Goal: Obtain resource: Download file/media

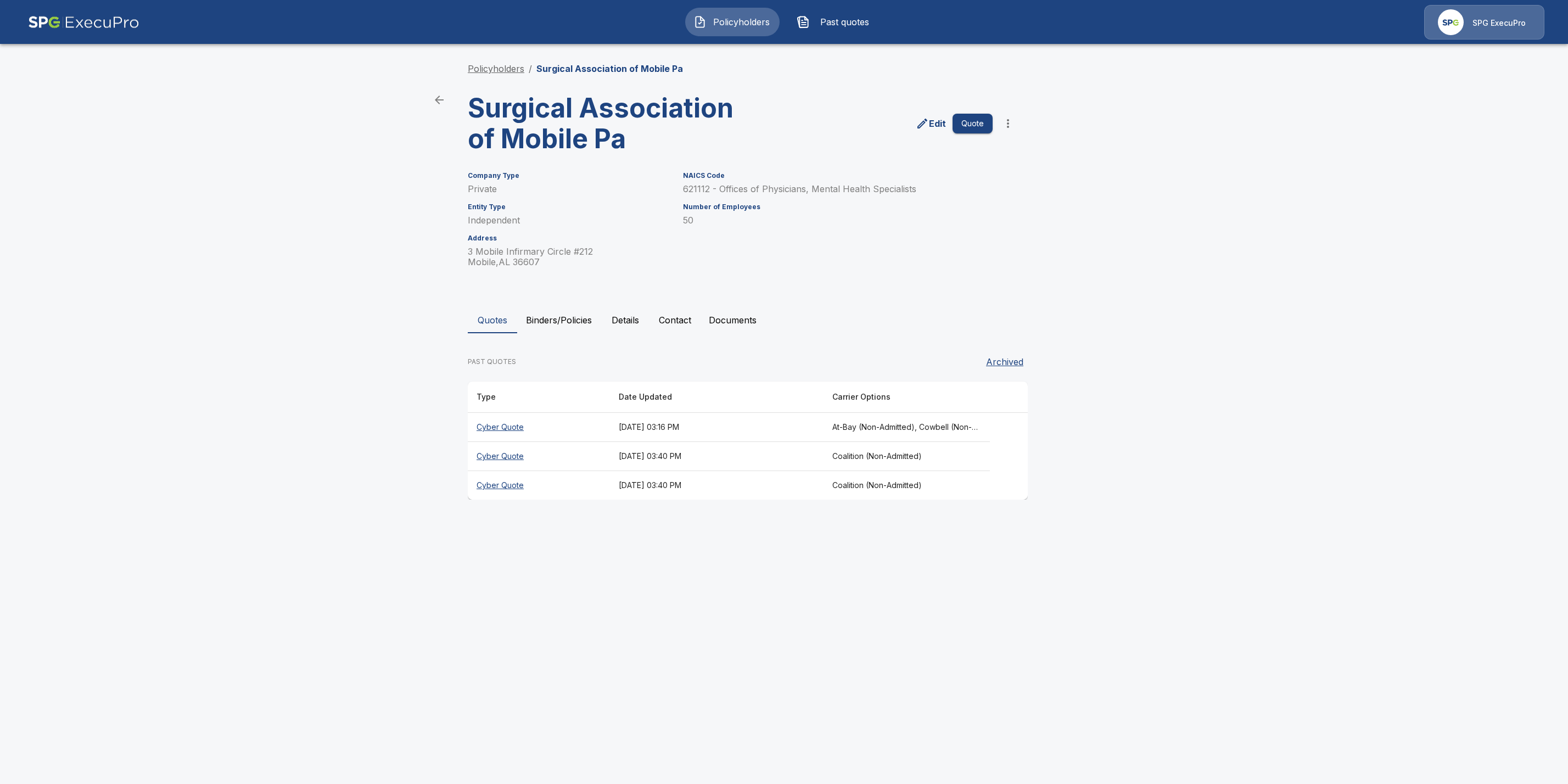
click at [477, 71] on link "Policyholders" at bounding box center [495, 69] width 57 height 11
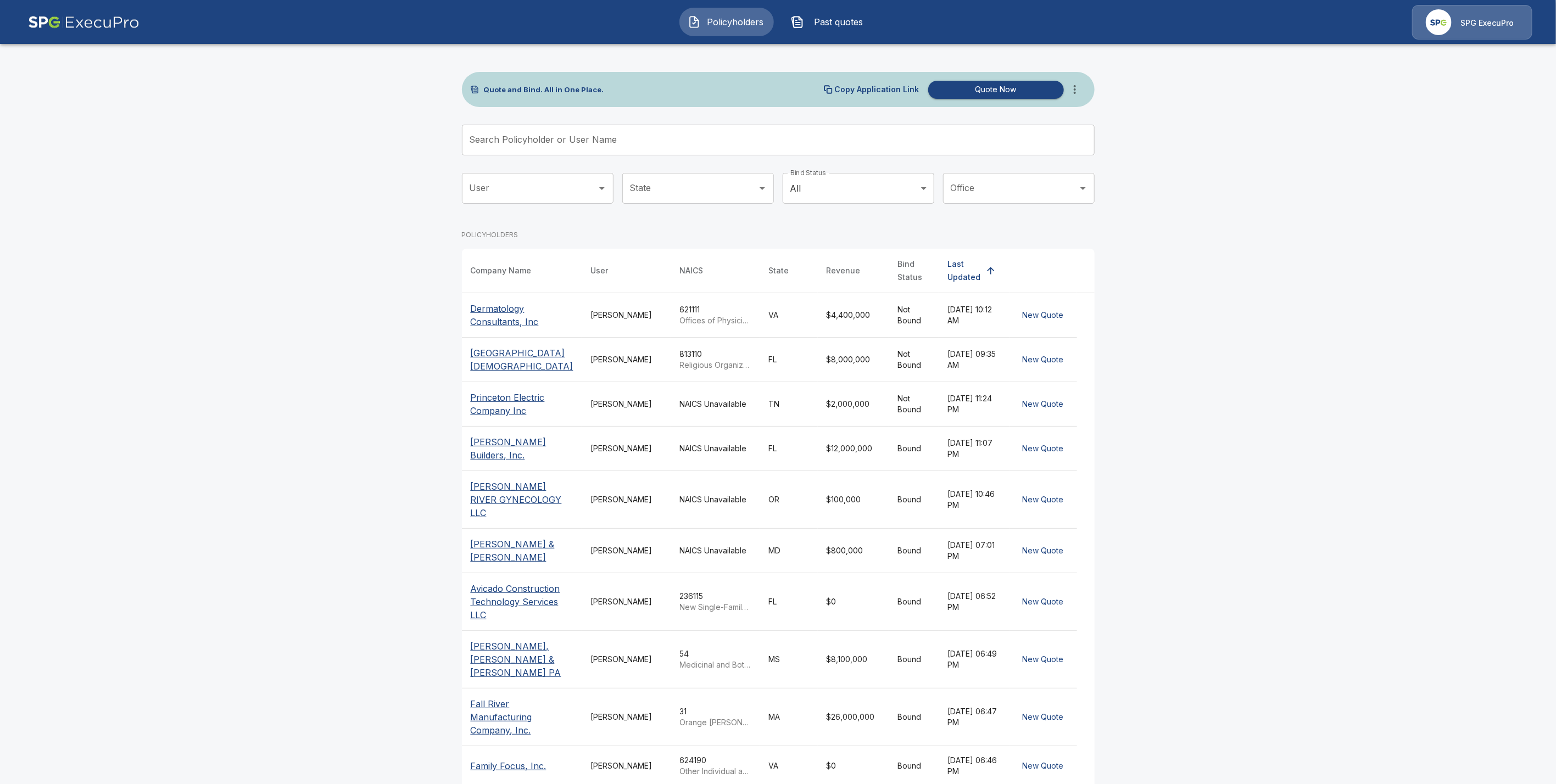
click at [517, 146] on input "Search Policyholder or User Name" at bounding box center [772, 140] width 621 height 31
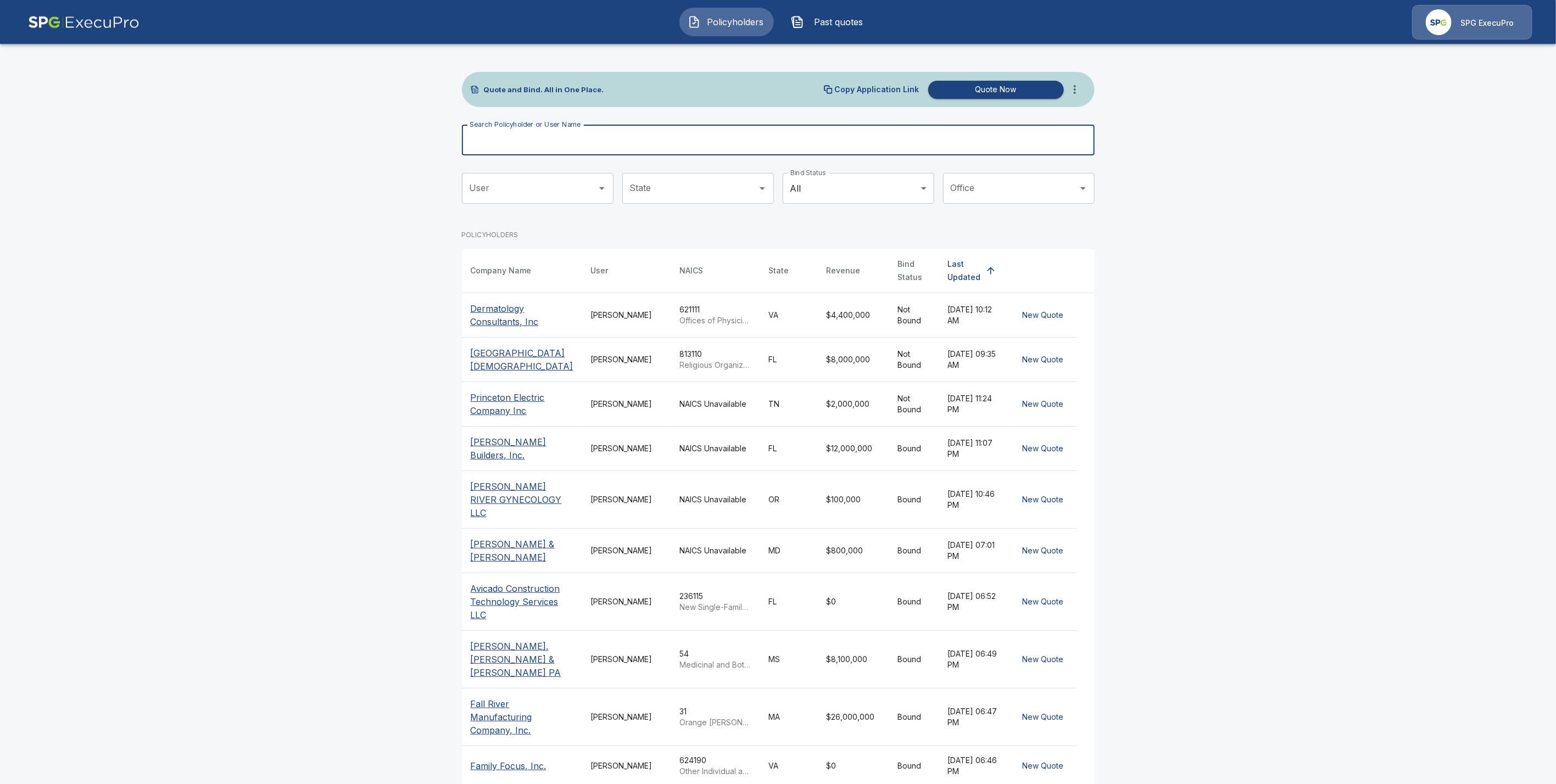
paste input "**********"
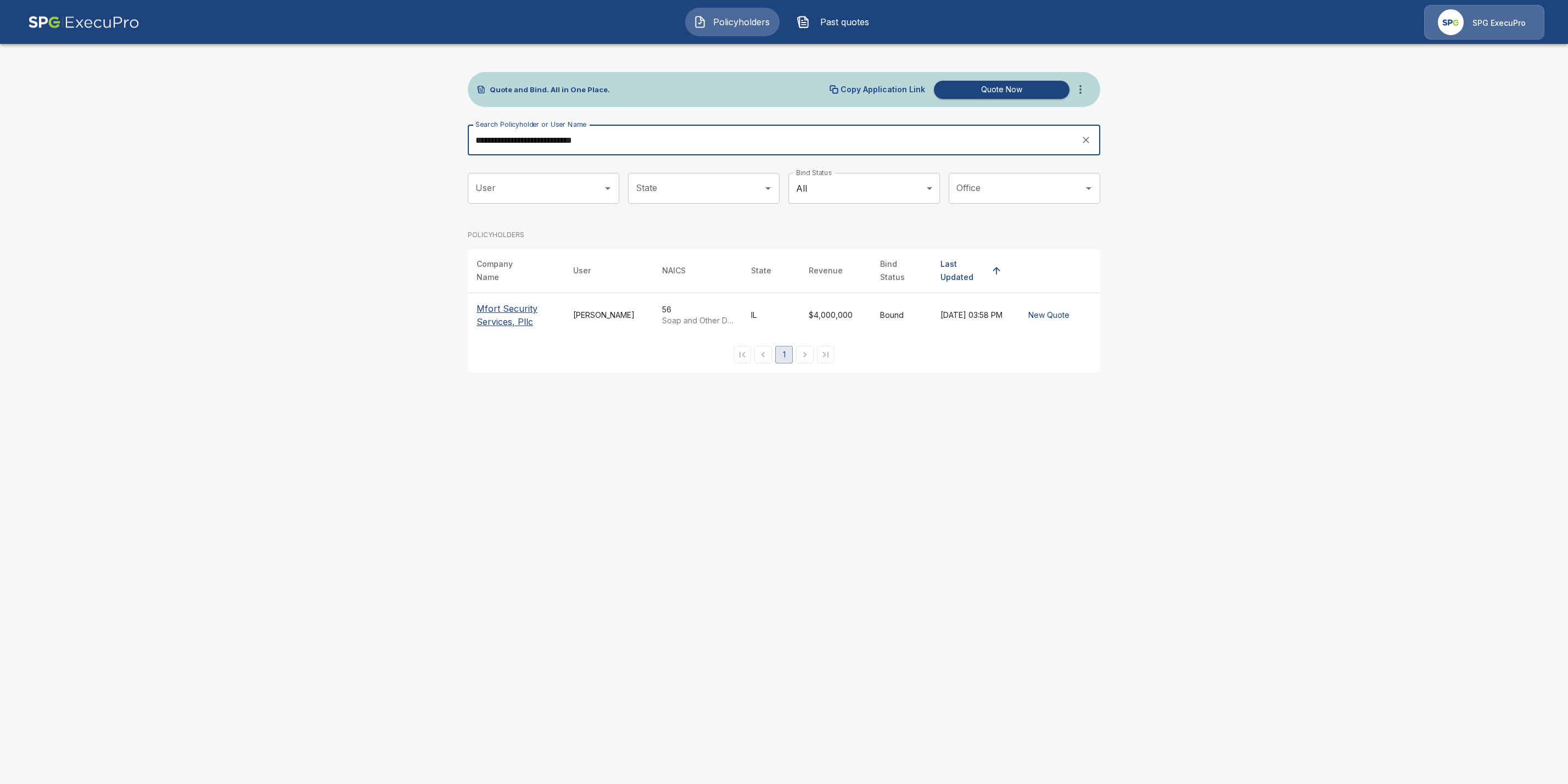
type input "**********"
click at [495, 302] on p "Mfort Security Services, Pllc" at bounding box center [516, 315] width 79 height 26
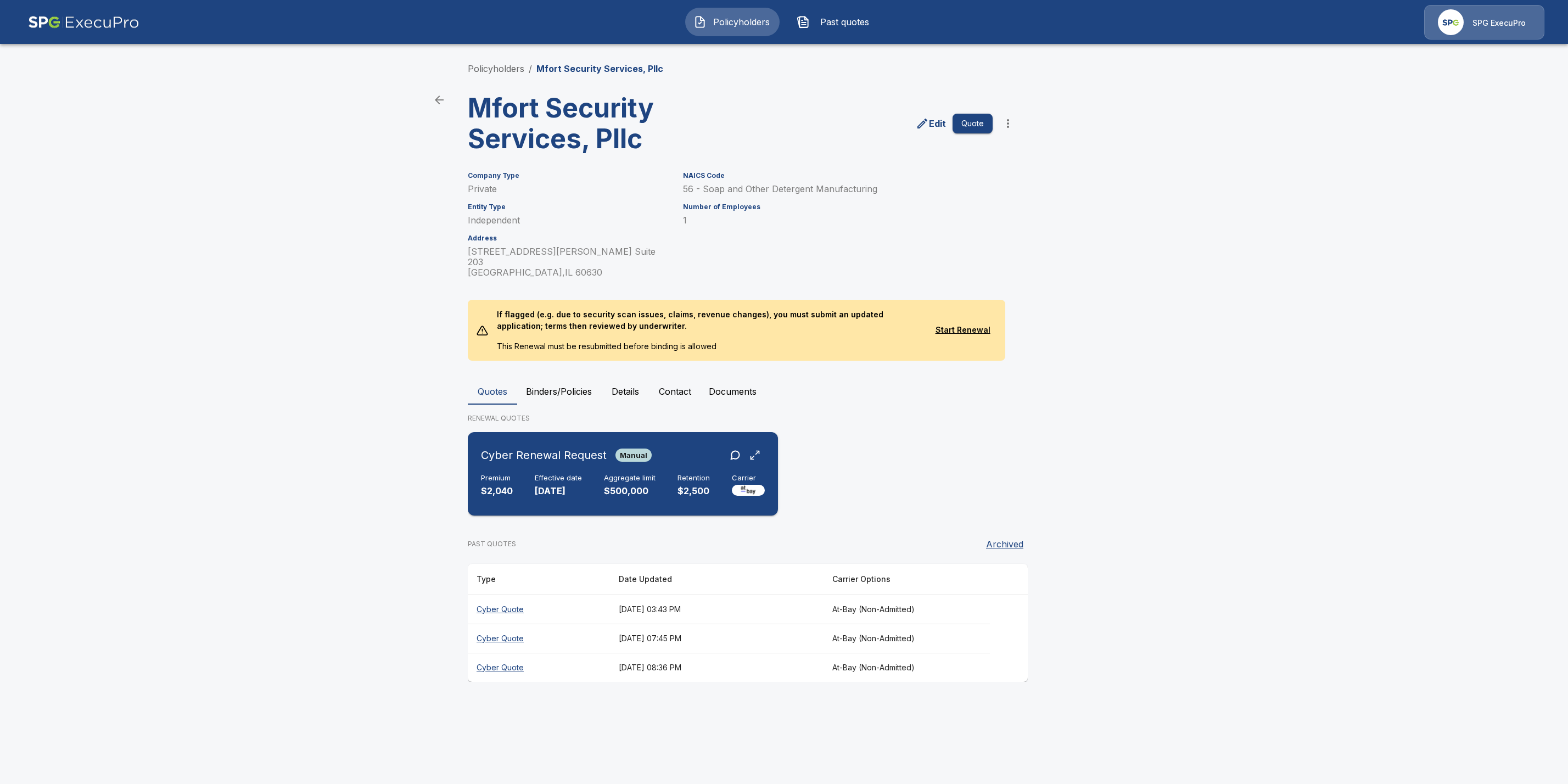
click at [567, 485] on p "12/1/2025" at bounding box center [559, 491] width 47 height 13
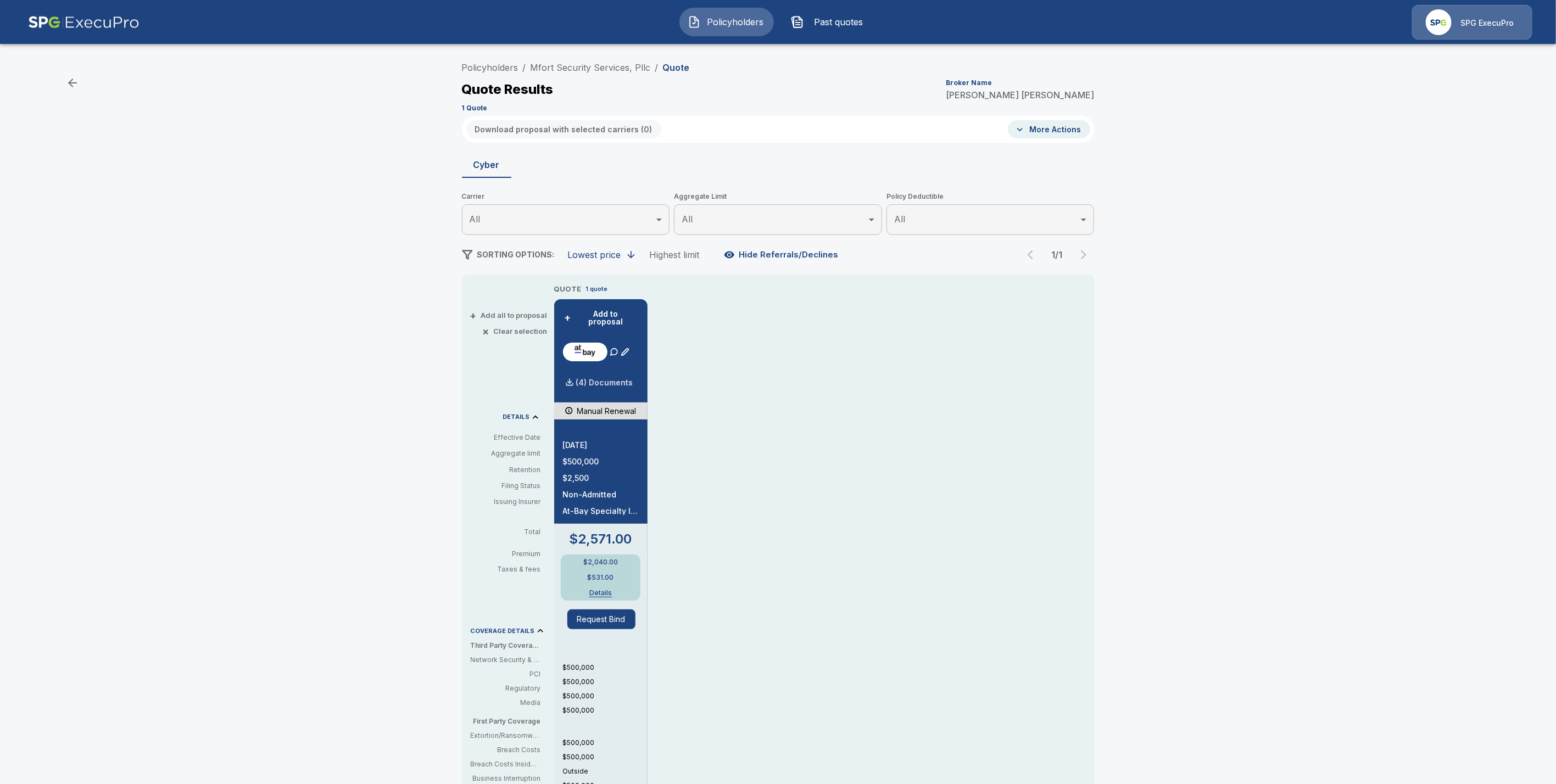
click at [600, 372] on div "(4) Documents" at bounding box center [598, 383] width 70 height 22
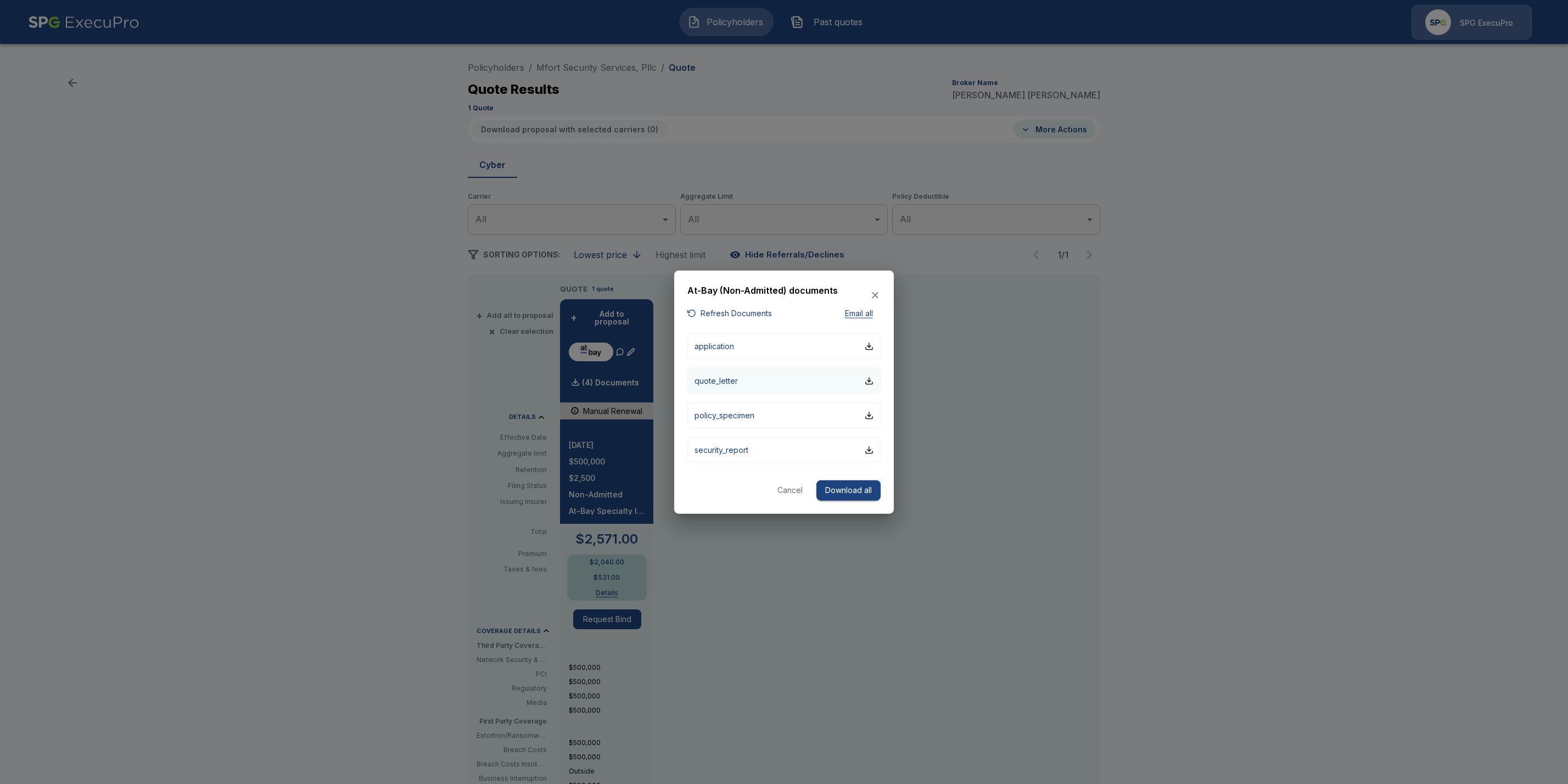
drag, startPoint x: 747, startPoint y: 310, endPoint x: 855, endPoint y: 389, distance: 133.8
click at [747, 312] on button "Refresh Documents" at bounding box center [729, 313] width 85 height 14
click at [870, 378] on div "button" at bounding box center [869, 380] width 9 height 9
click at [786, 483] on button "Cancel" at bounding box center [790, 490] width 35 height 20
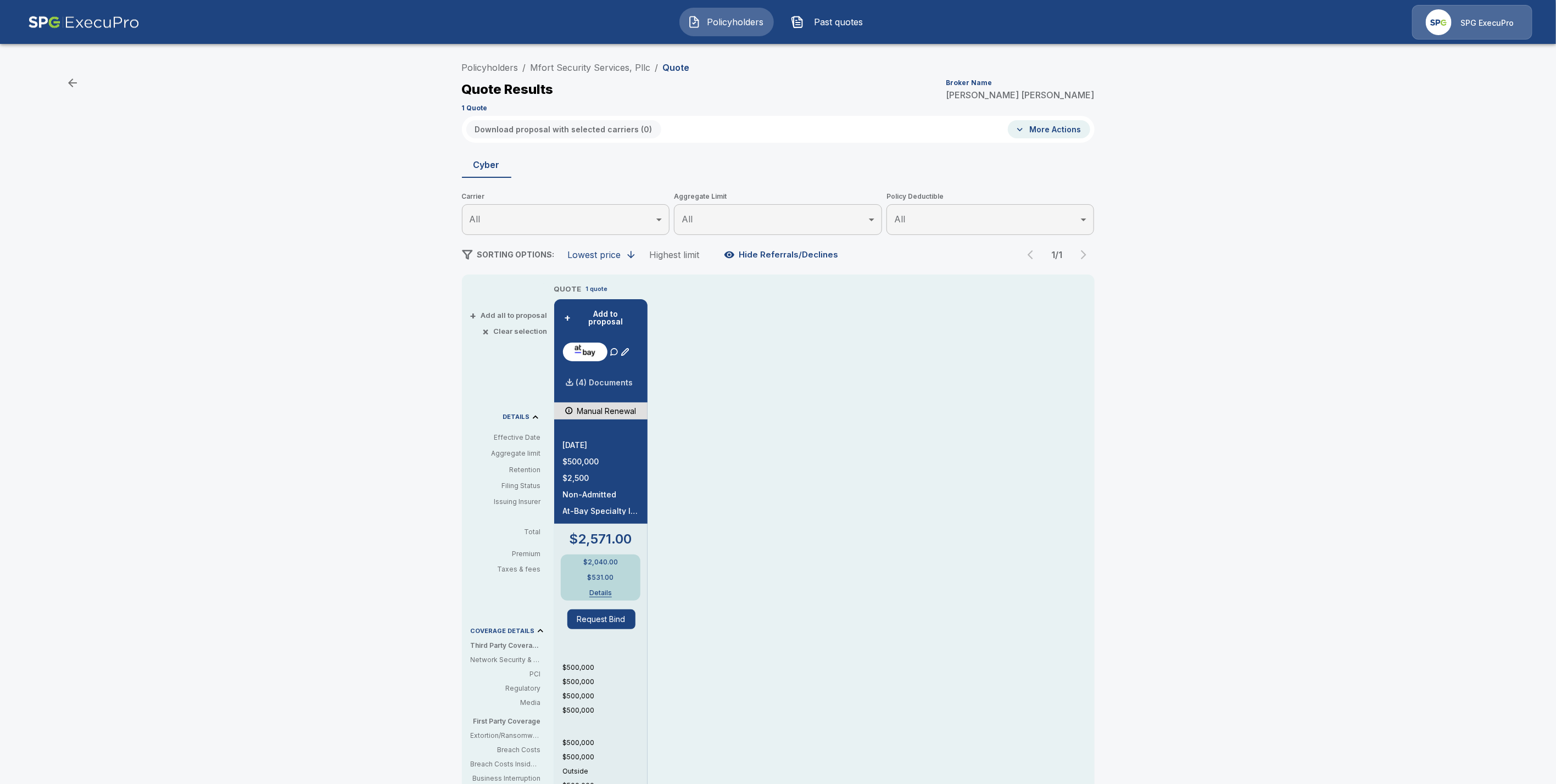
click at [598, 379] on p "(4) Documents" at bounding box center [605, 382] width 57 height 8
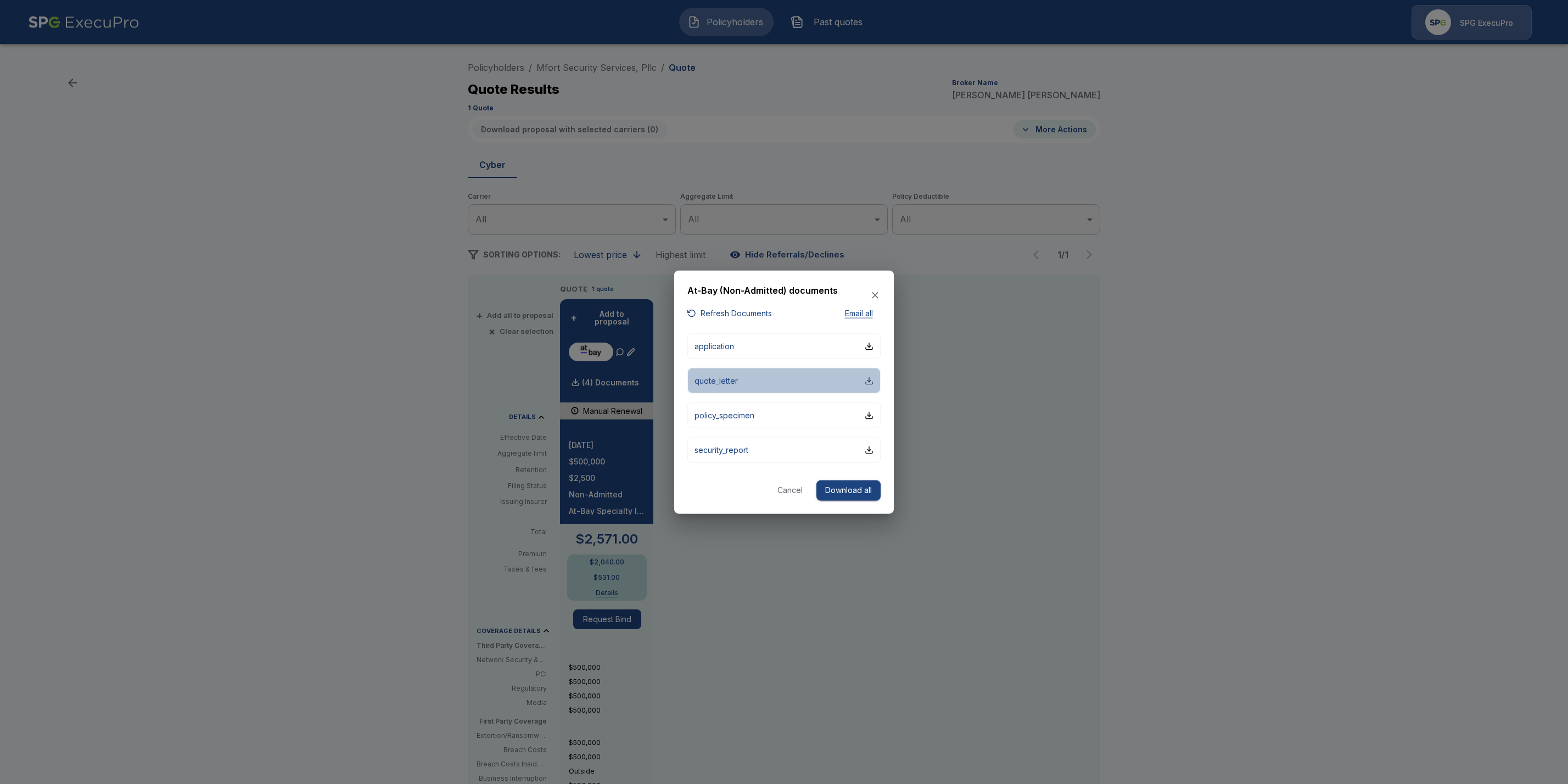
click at [871, 379] on div "button" at bounding box center [869, 380] width 9 height 9
click at [836, 490] on button "Download all" at bounding box center [849, 490] width 65 height 20
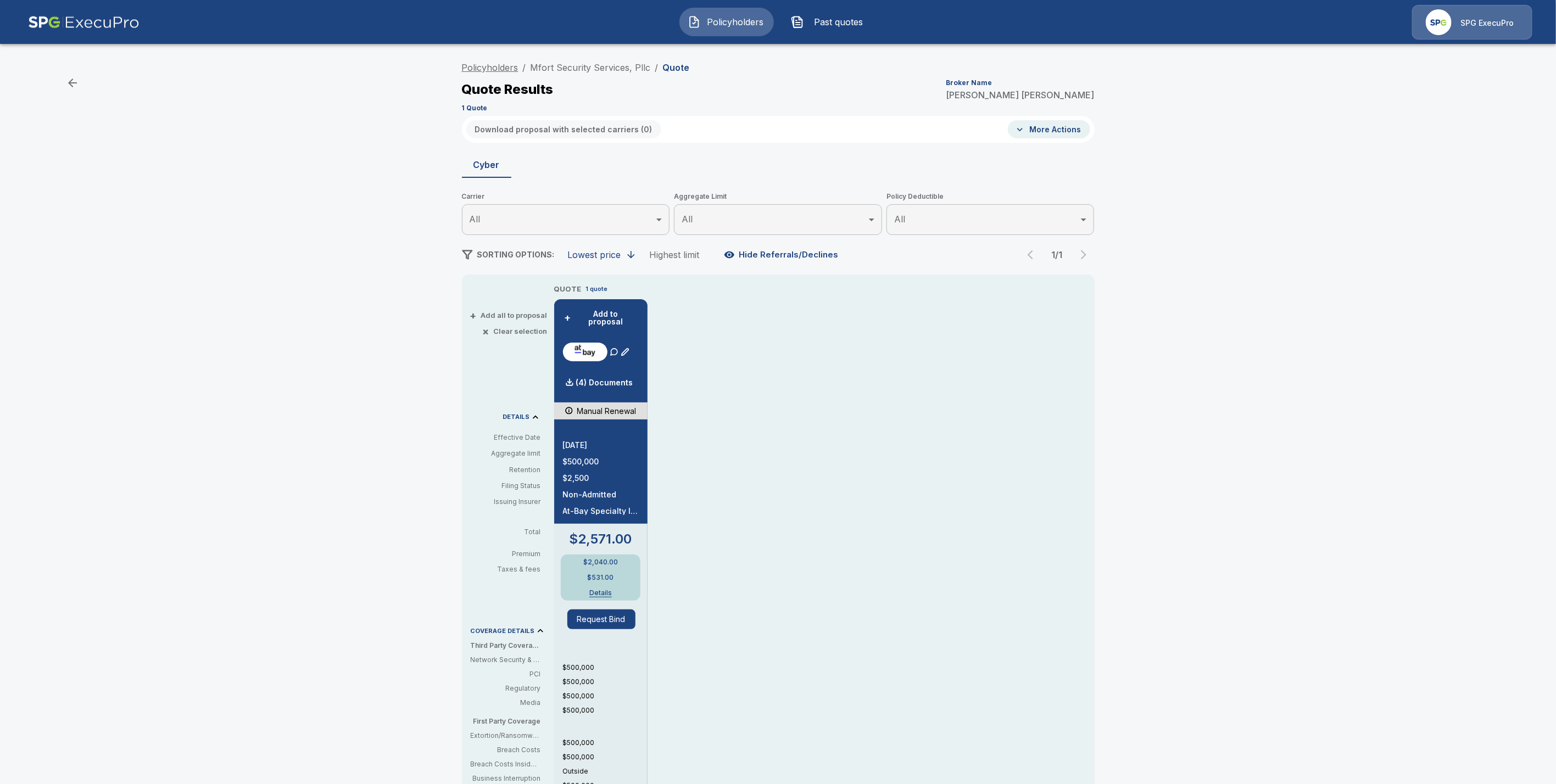
click at [495, 68] on link "Policyholders" at bounding box center [490, 68] width 57 height 11
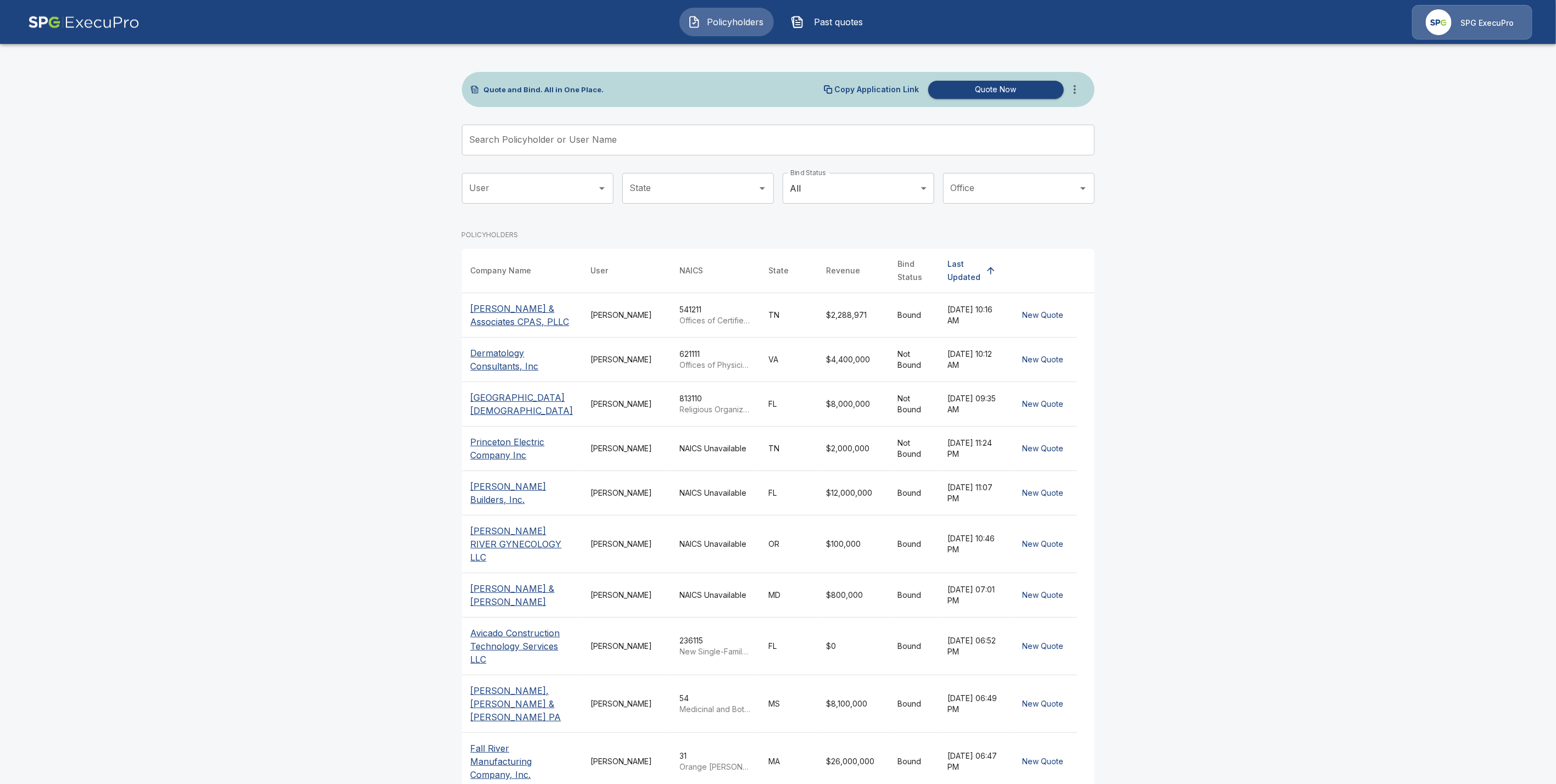
click at [521, 141] on div "Search Policyholder or User Name Search Policyholder or User Name" at bounding box center [778, 140] width 633 height 31
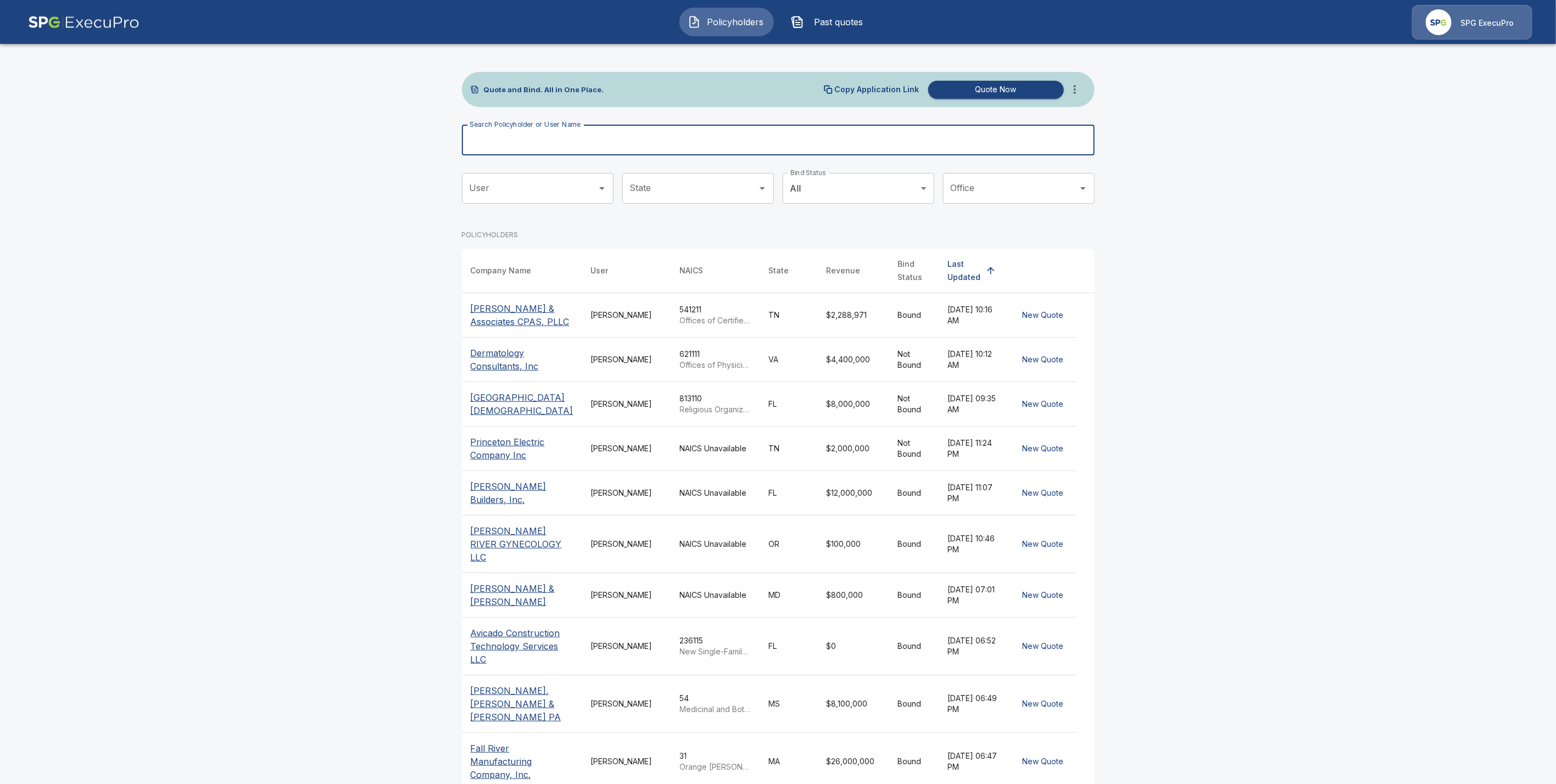
paste input "**********"
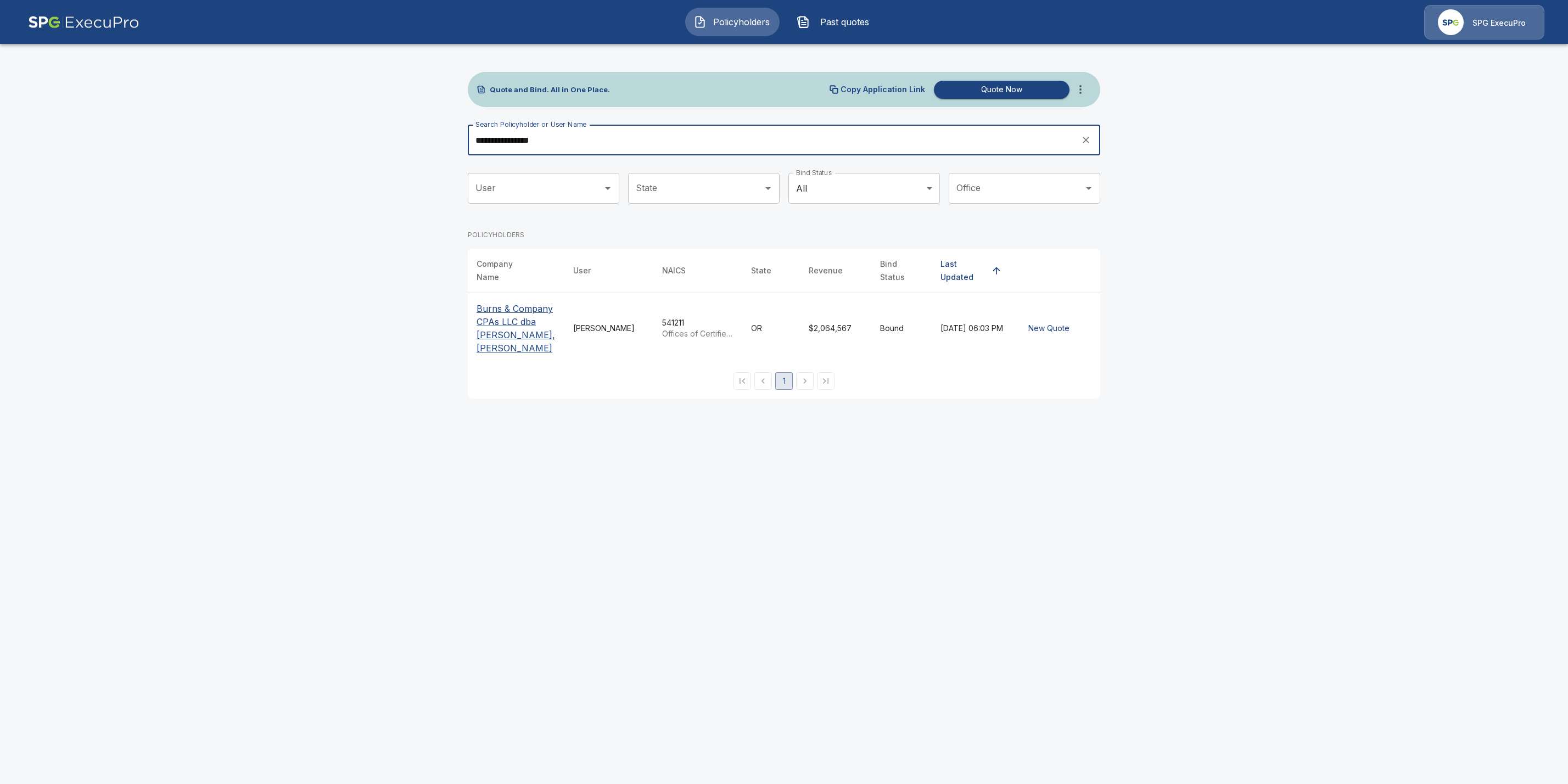
type input "**********"
click at [516, 325] on p "Burns & Company CPAs LLC dba Reid, Hanna, Johnson" at bounding box center [516, 328] width 79 height 53
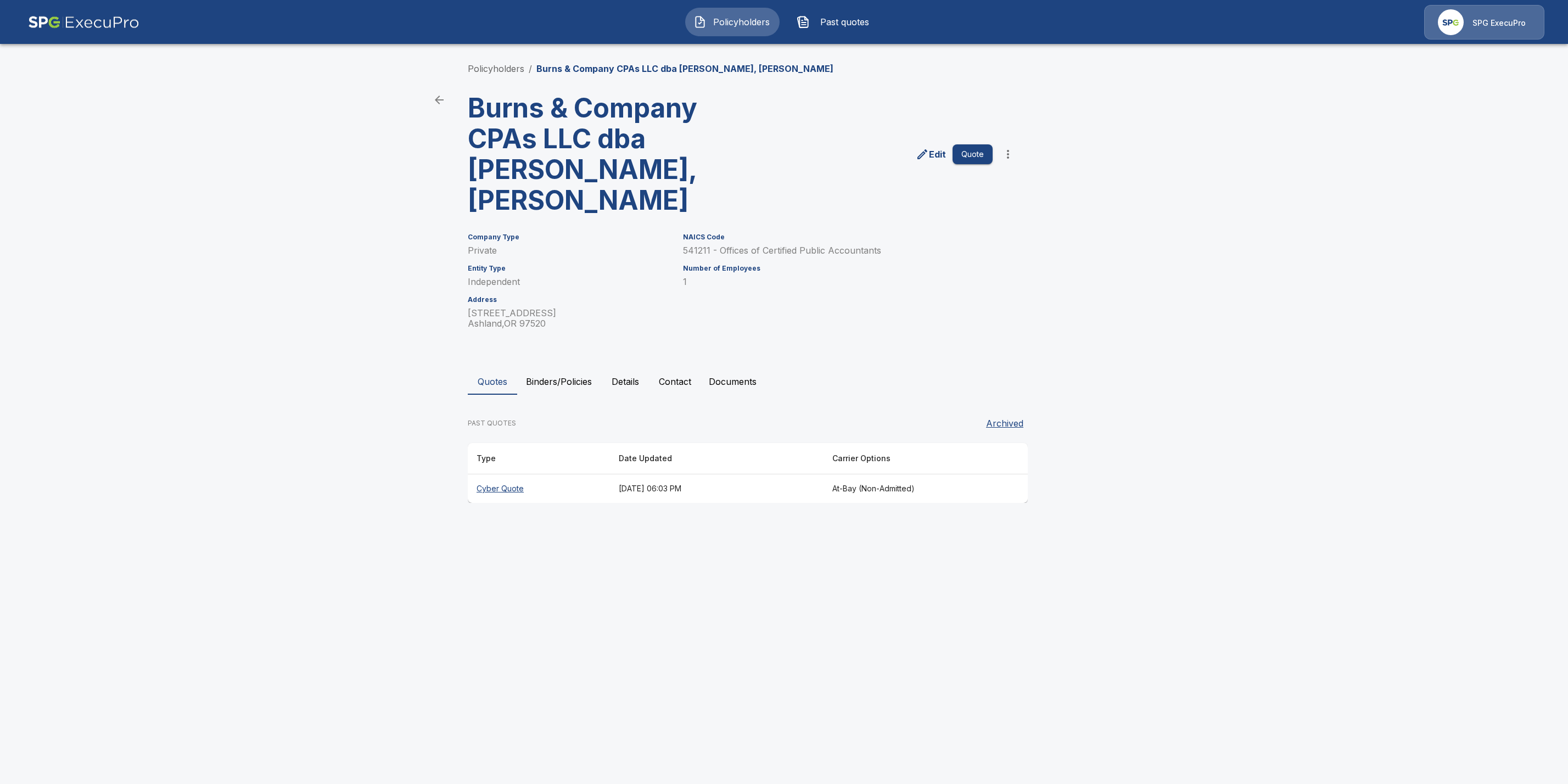
drag, startPoint x: 513, startPoint y: 458, endPoint x: 518, endPoint y: 490, distance: 32.4
click at [513, 474] on th "Cyber Quote" at bounding box center [539, 489] width 142 height 29
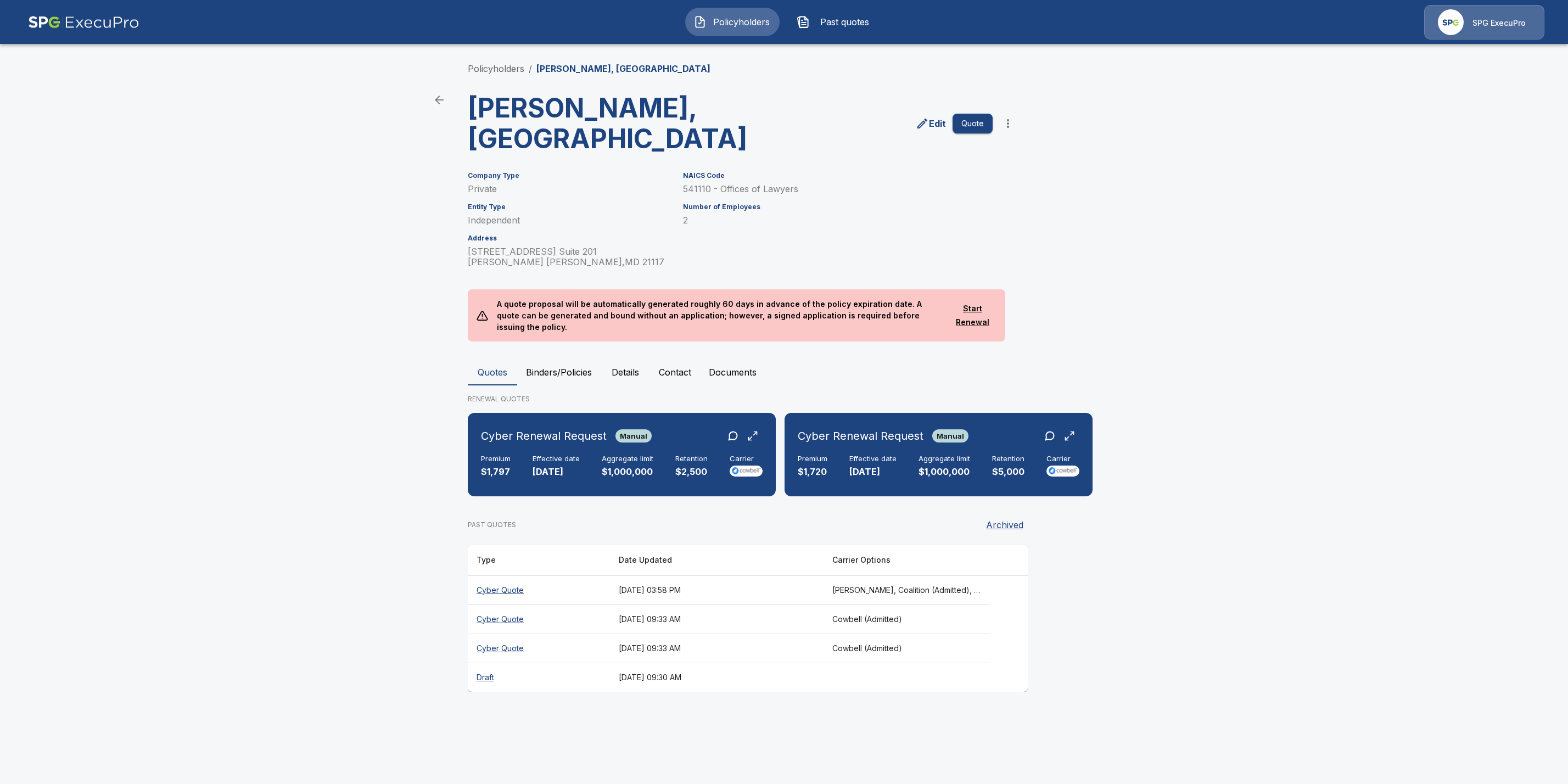
scroll to position [0, 303]
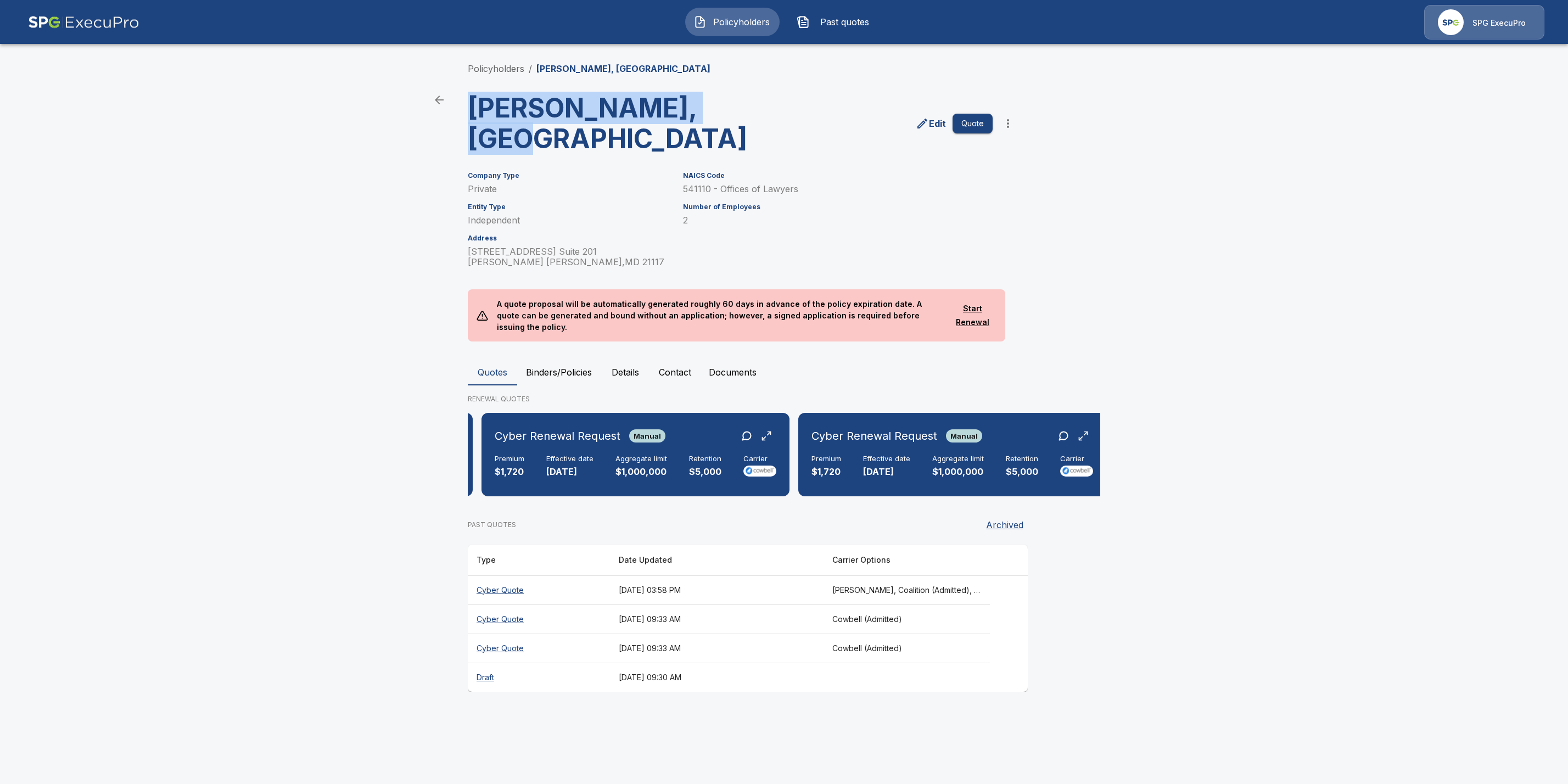
drag, startPoint x: 720, startPoint y: 109, endPoint x: 462, endPoint y: 103, distance: 258.1
click at [462, 103] on div "[PERSON_NAME], [GEOGRAPHIC_DATA]" at bounding box center [599, 119] width 280 height 70
copy h3 "[PERSON_NAME], [GEOGRAPHIC_DATA]"
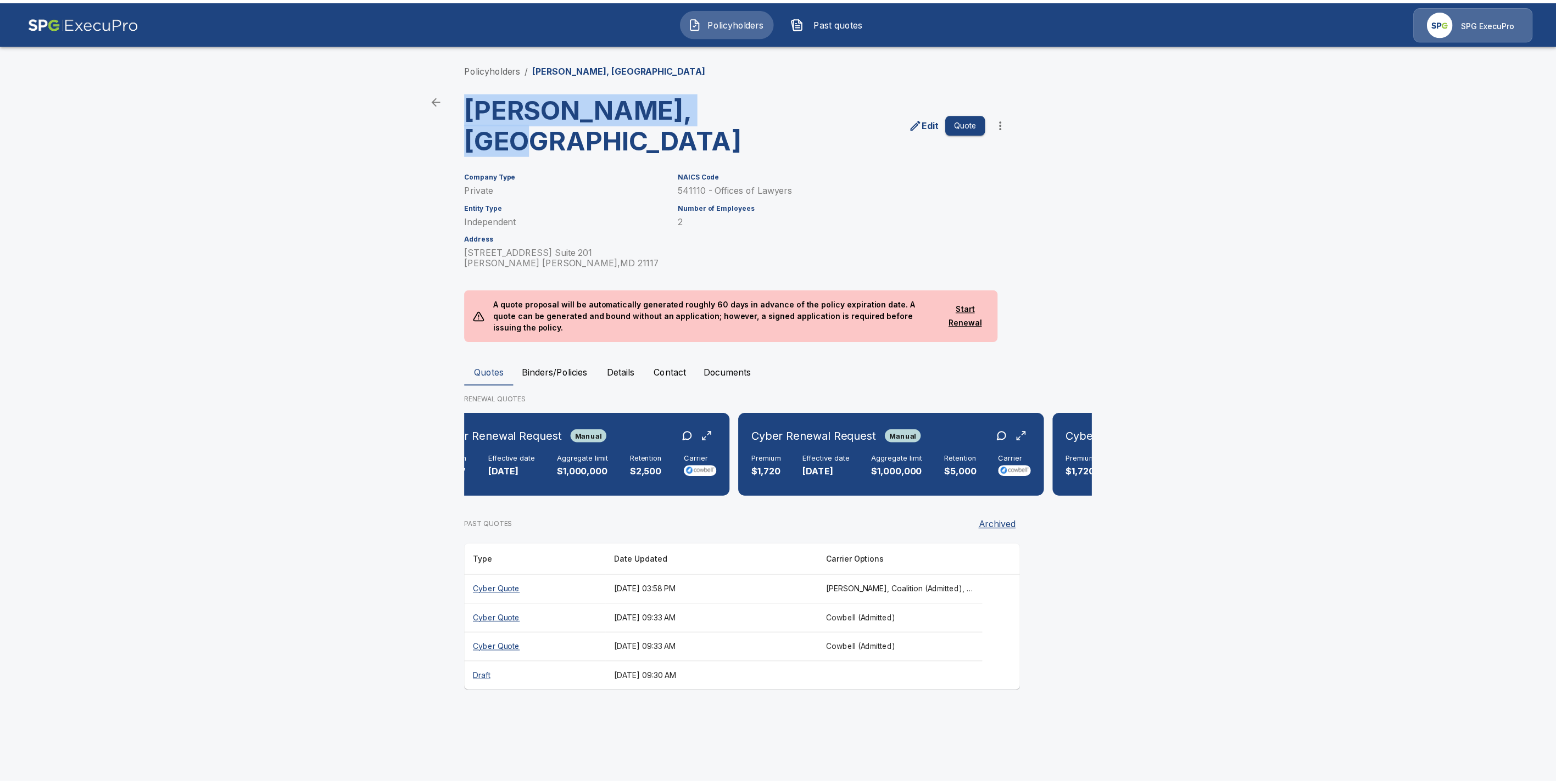
scroll to position [0, 0]
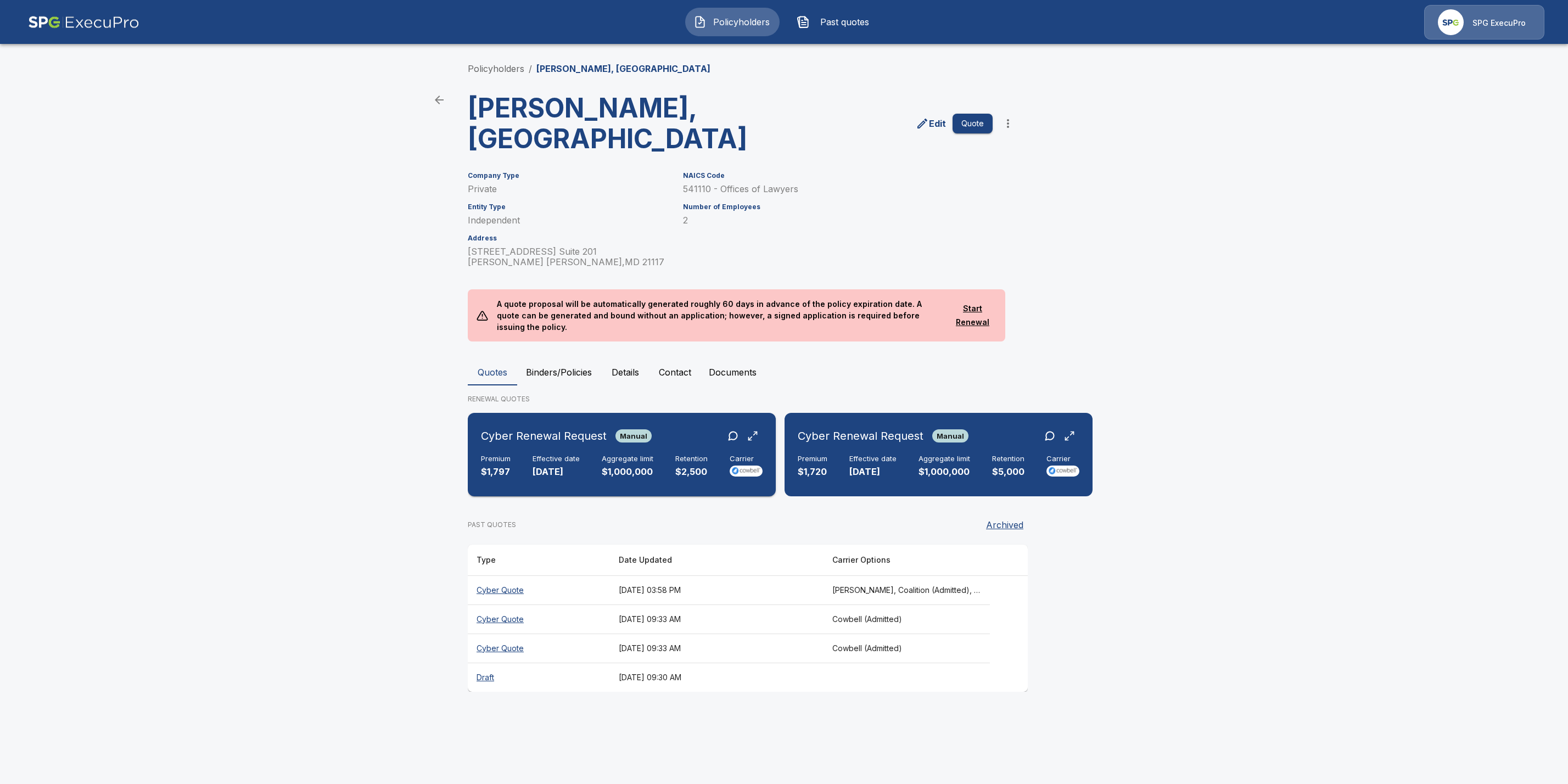
click at [513, 417] on div "Cyber Renewal Request Manual Premium $1,797 Effective date [DATE] Aggregate lim…" at bounding box center [622, 454] width 299 height 75
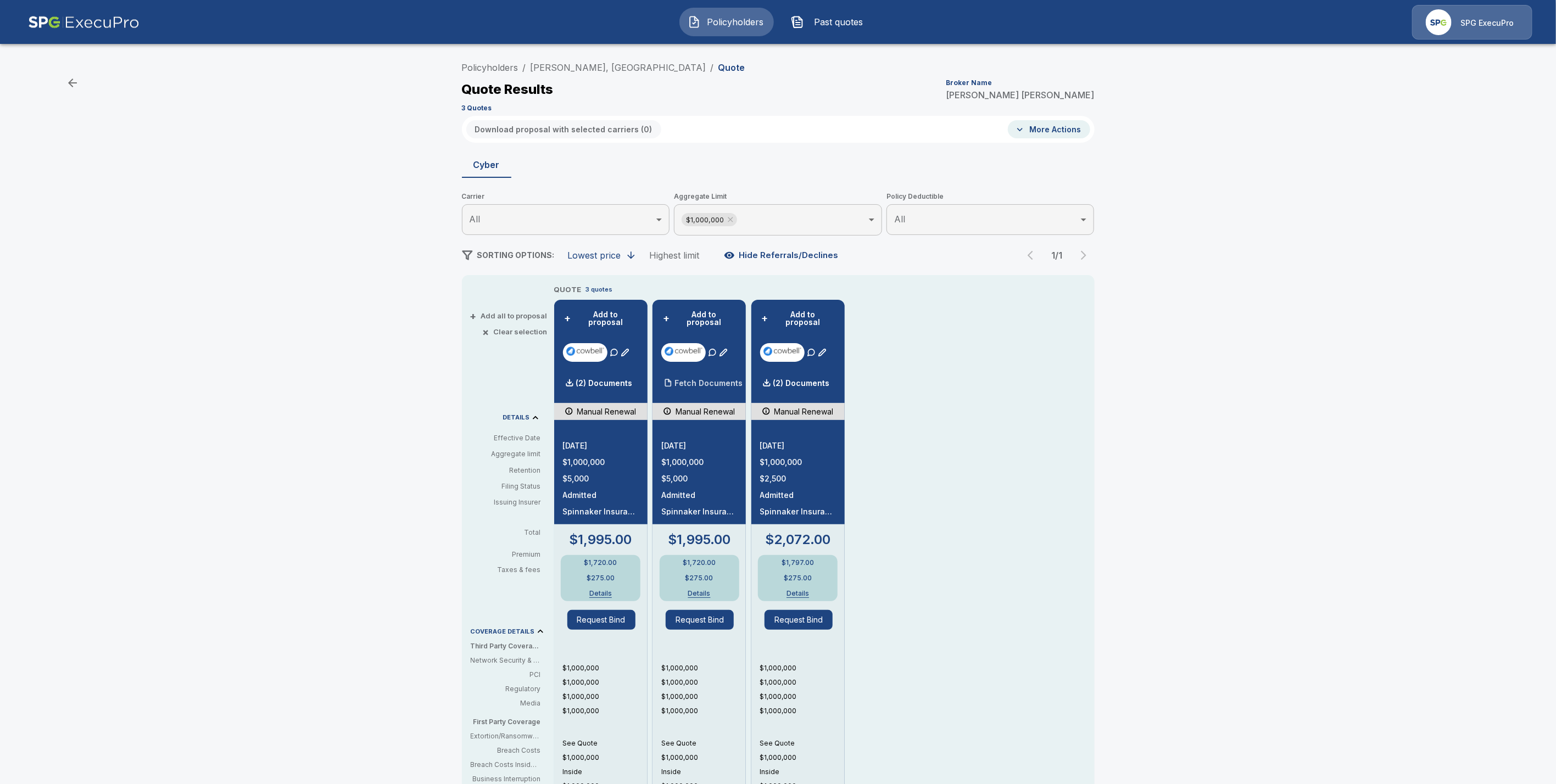
drag, startPoint x: 702, startPoint y: 373, endPoint x: 699, endPoint y: 383, distance: 10.4
click at [702, 379] on p "Fetch Documents" at bounding box center [709, 383] width 68 height 8
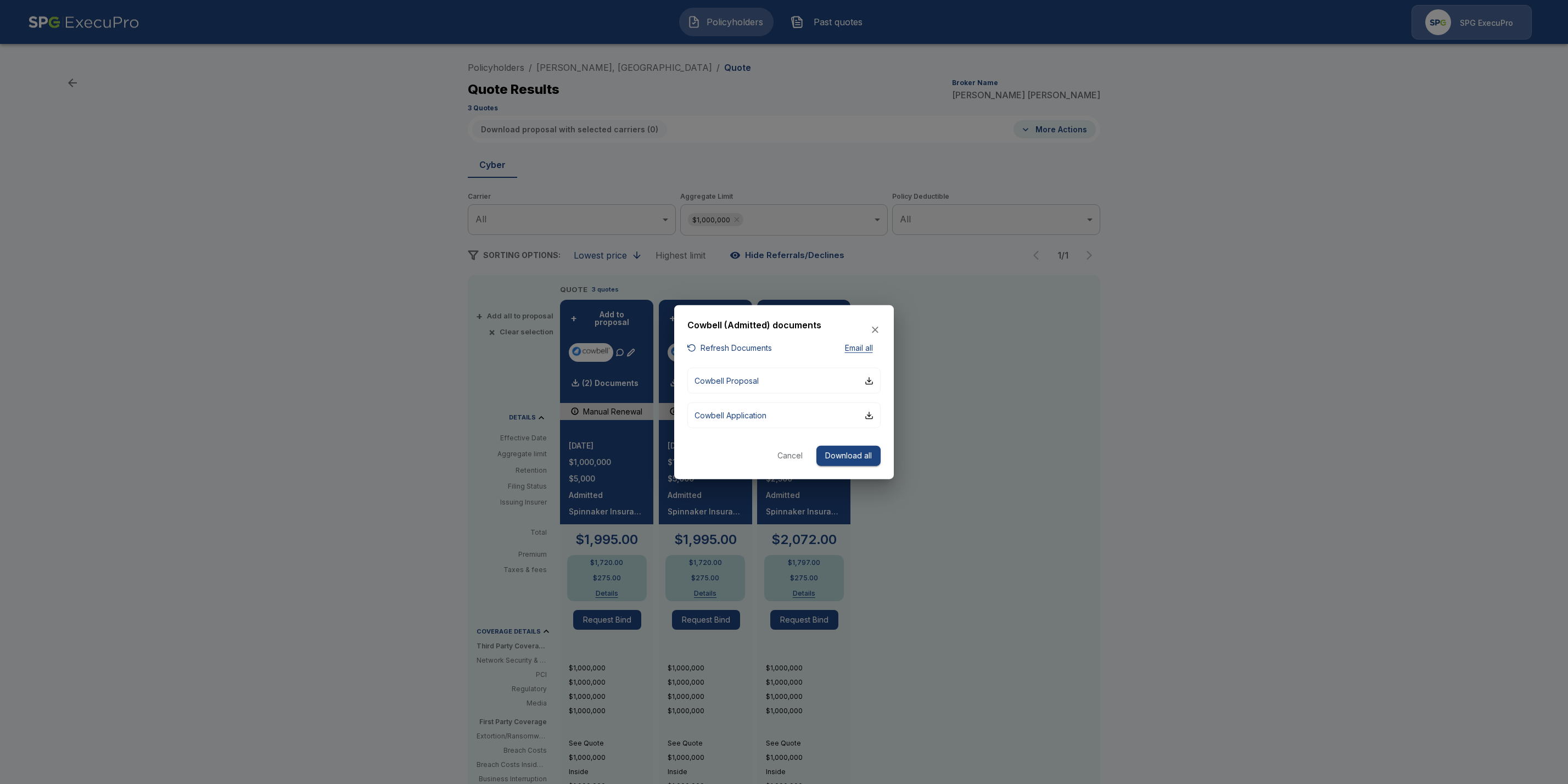
click at [726, 333] on div "Cowbell (Admitted) documents" at bounding box center [783, 330] width 193 height 23
click at [727, 342] on button "Refresh Documents" at bounding box center [729, 348] width 85 height 14
click at [787, 454] on button "Cancel" at bounding box center [790, 455] width 35 height 20
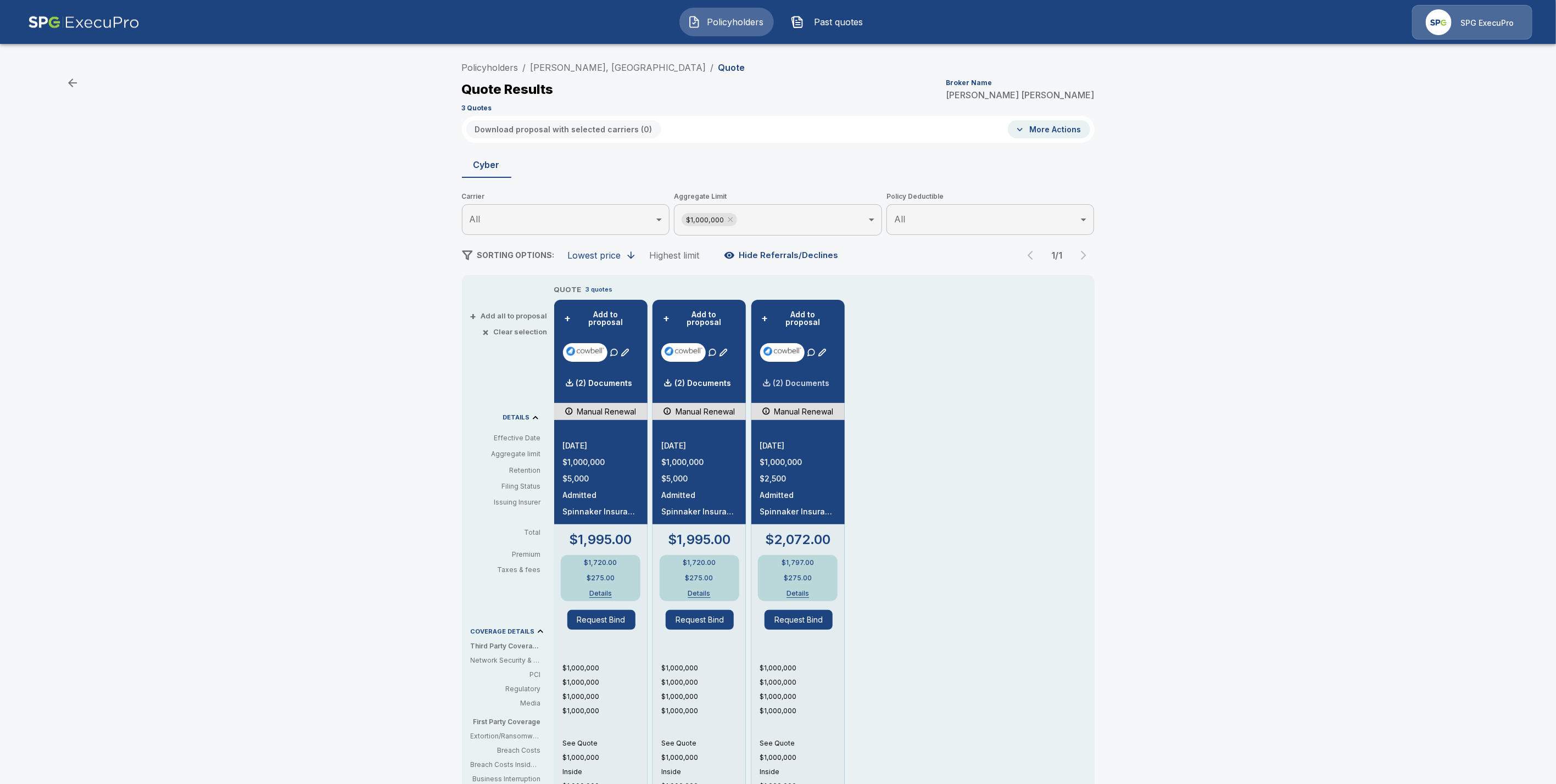
click at [826, 379] on p "(2) Documents" at bounding box center [801, 383] width 57 height 8
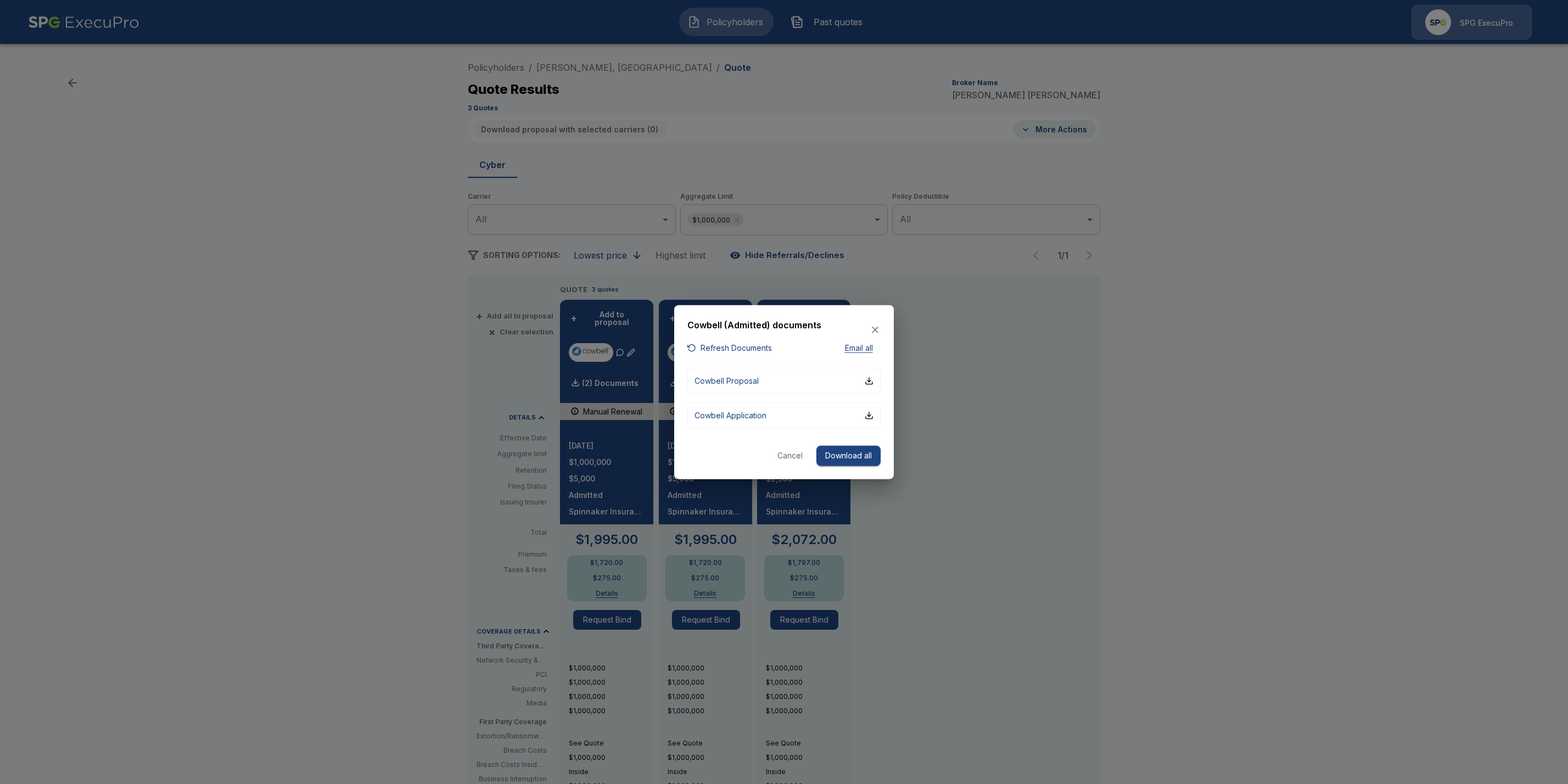
click at [725, 340] on div "Cowbell (Admitted) documents" at bounding box center [783, 330] width 193 height 23
click at [753, 346] on button "Refresh Documents" at bounding box center [729, 348] width 85 height 14
click at [863, 454] on button "Download all" at bounding box center [849, 455] width 65 height 20
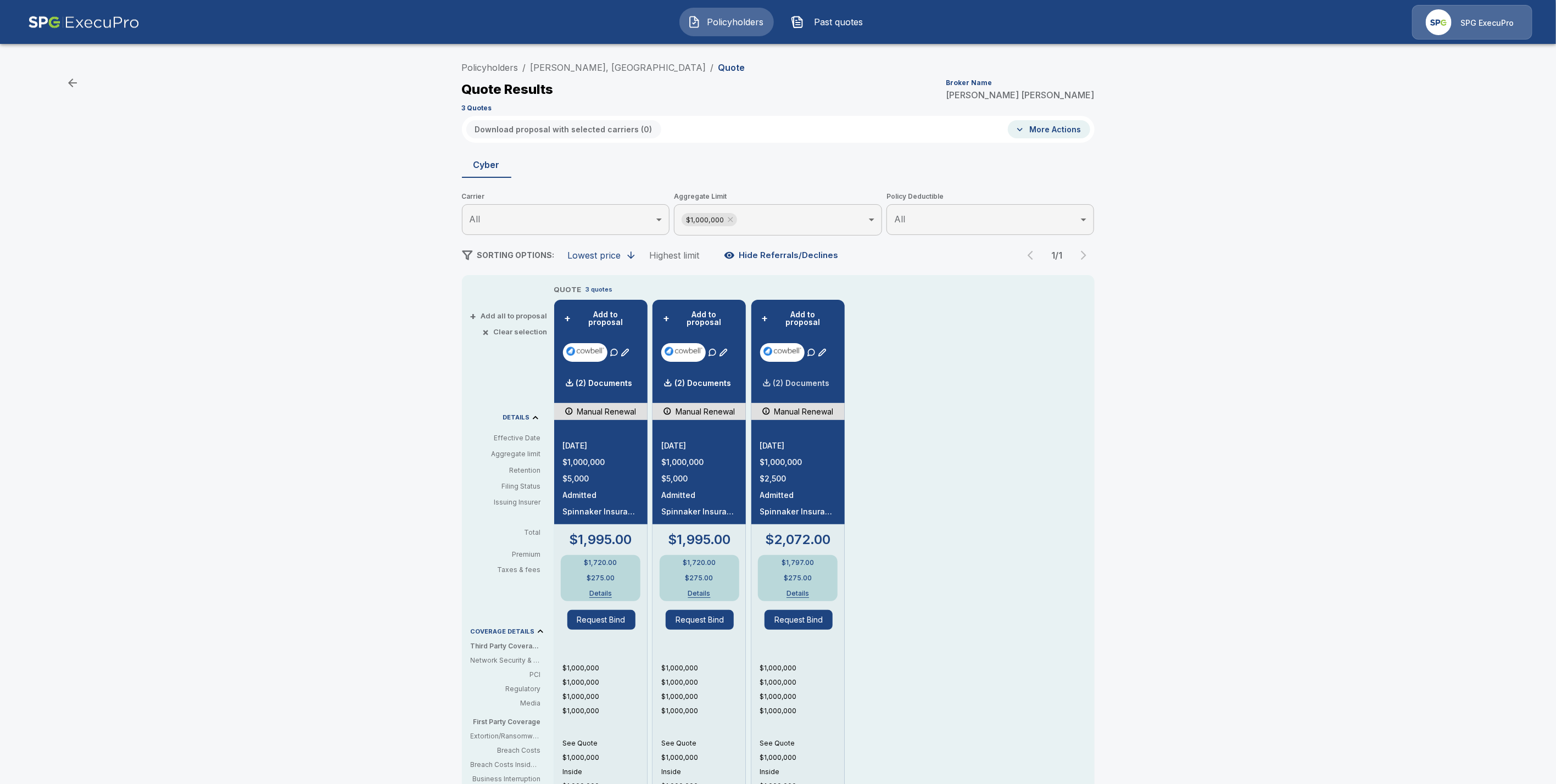
click at [795, 379] on p "(2) Documents" at bounding box center [801, 383] width 57 height 8
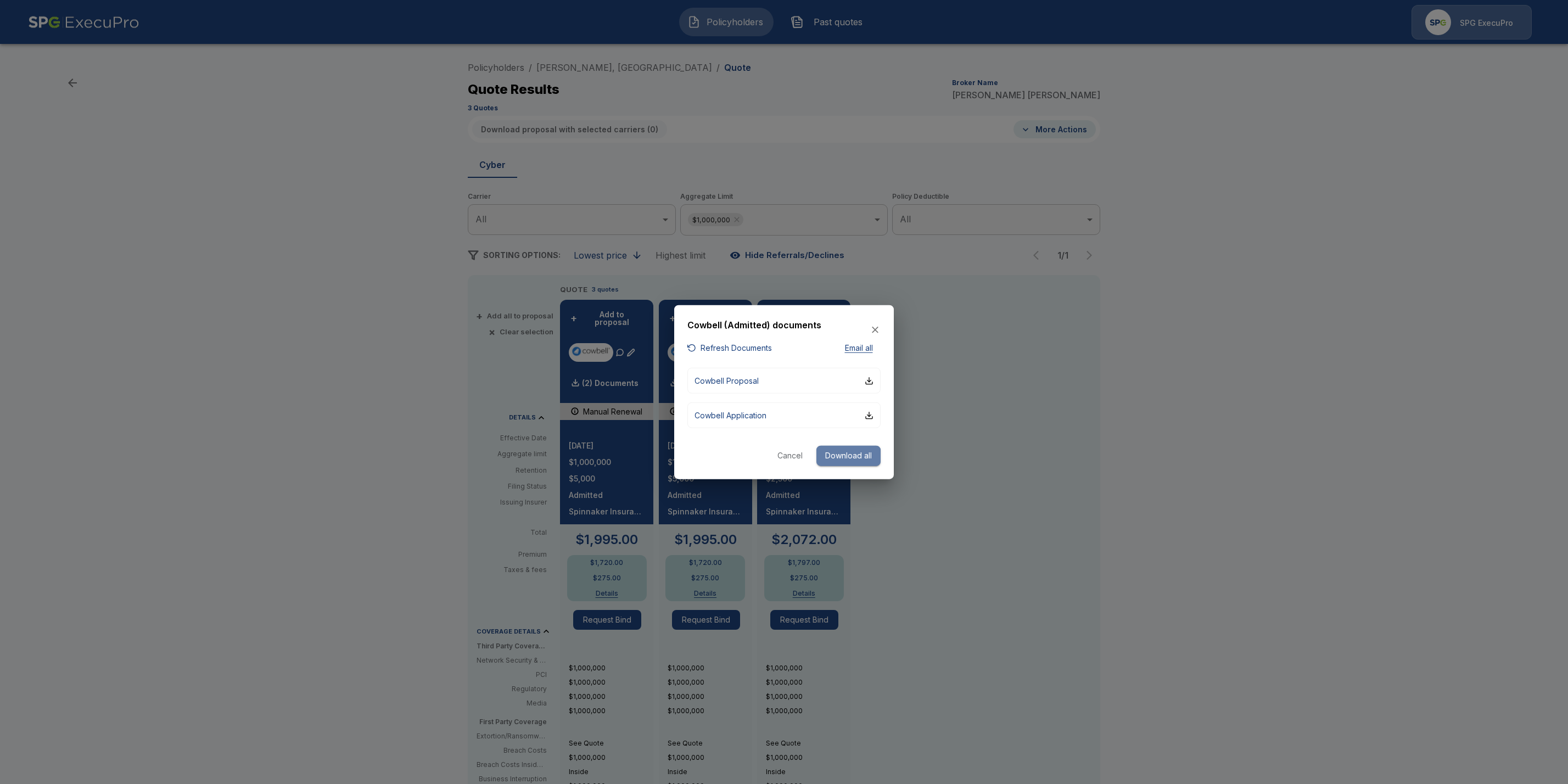
drag, startPoint x: 861, startPoint y: 458, endPoint x: 882, endPoint y: 489, distance: 37.4
click at [863, 462] on button "Download all" at bounding box center [849, 455] width 65 height 20
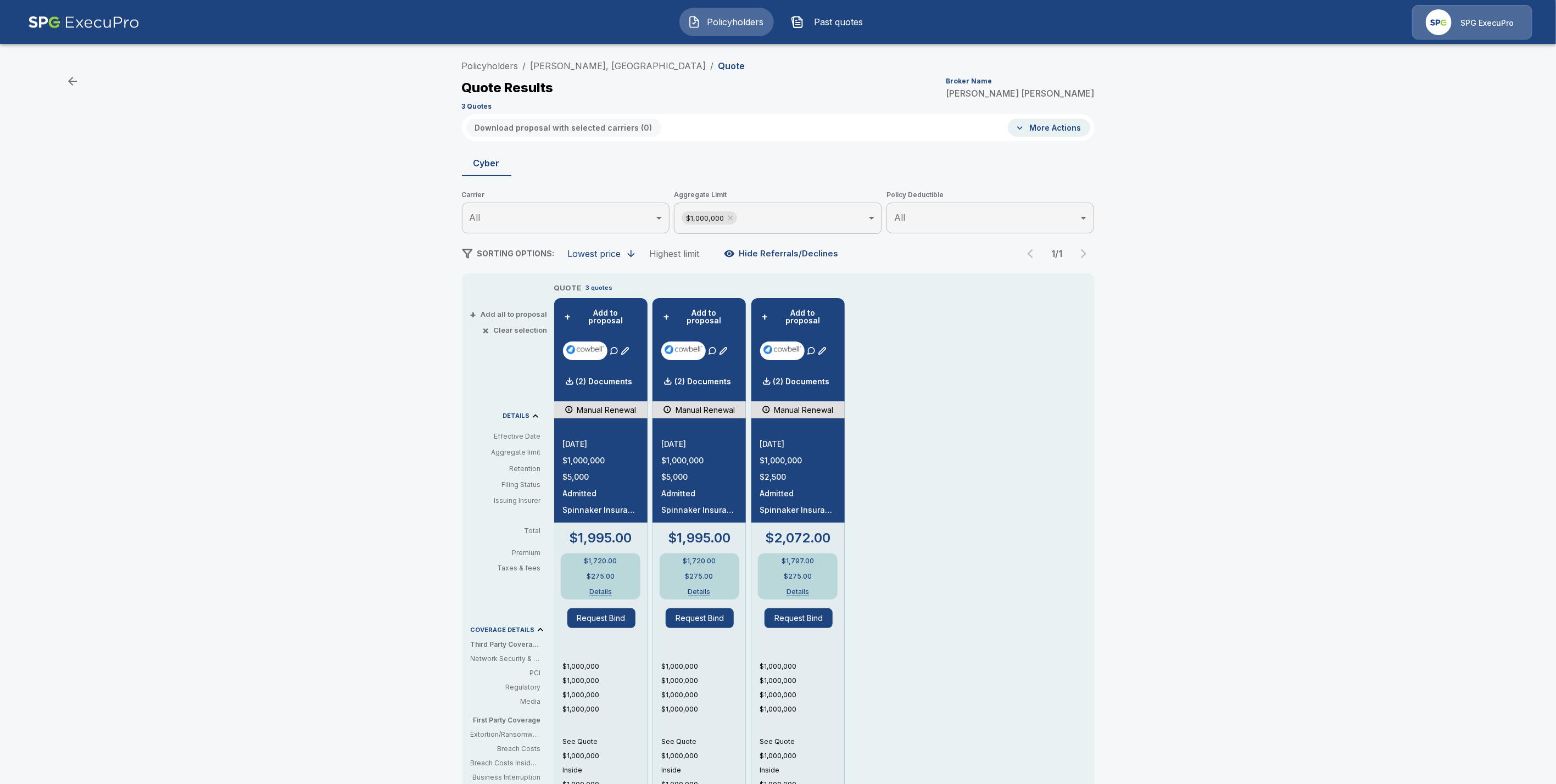
scroll to position [3, 0]
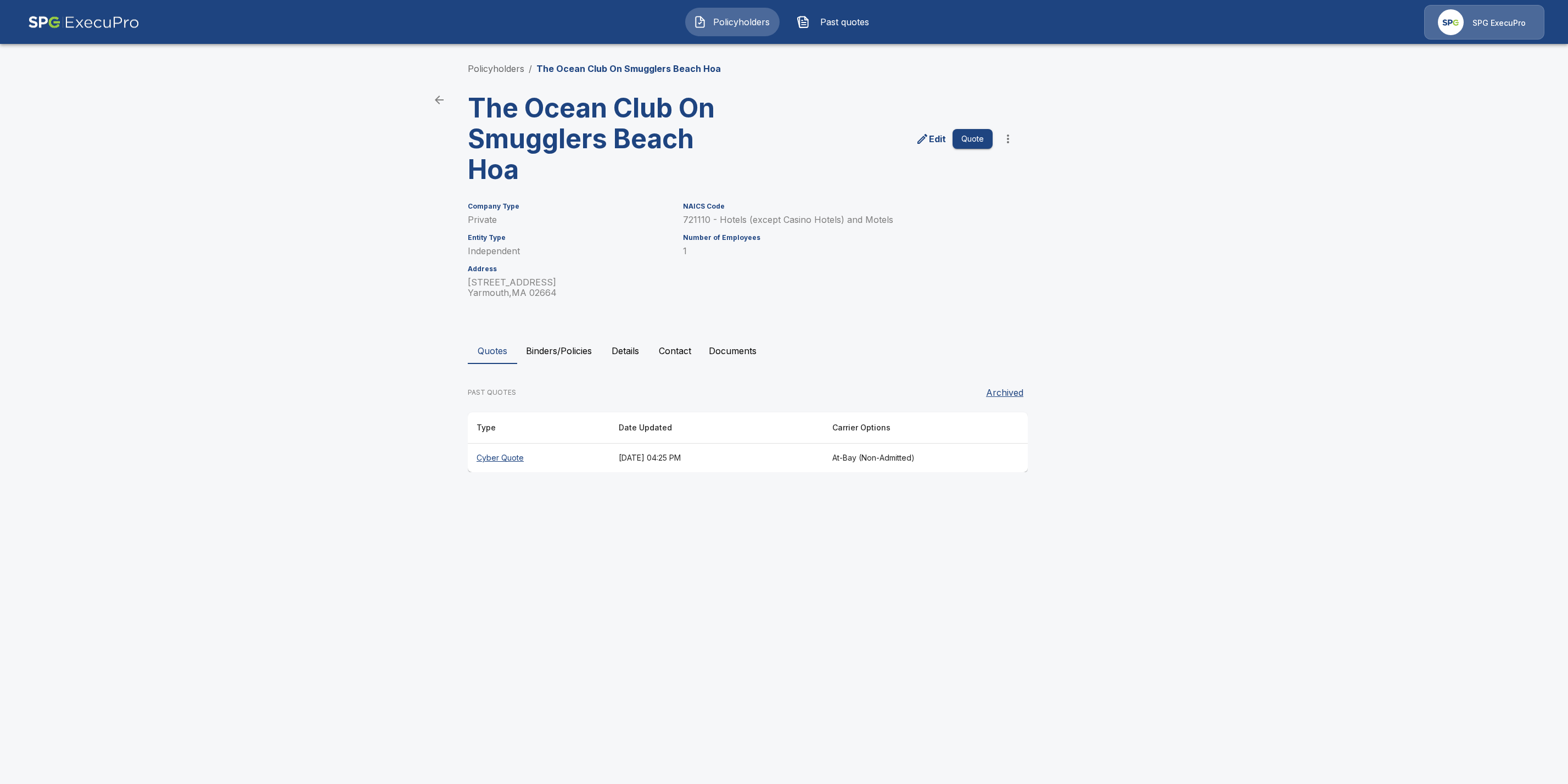
drag, startPoint x: 488, startPoint y: 455, endPoint x: 506, endPoint y: 486, distance: 35.8
click at [488, 455] on th "Cyber Quote" at bounding box center [539, 458] width 142 height 29
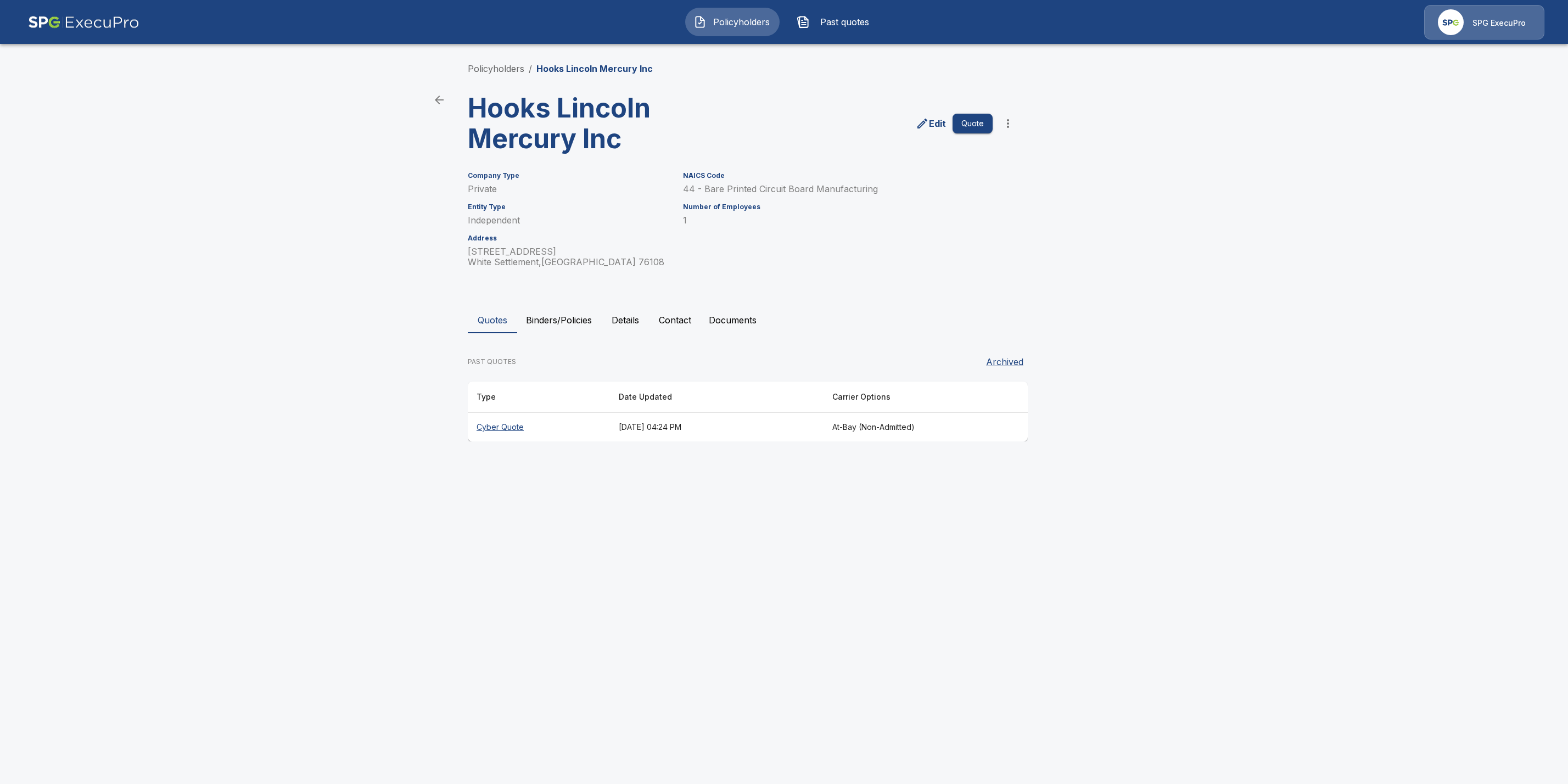
drag, startPoint x: 483, startPoint y: 432, endPoint x: 615, endPoint y: 539, distance: 169.9
click at [485, 434] on th "Cyber Quote" at bounding box center [539, 427] width 142 height 29
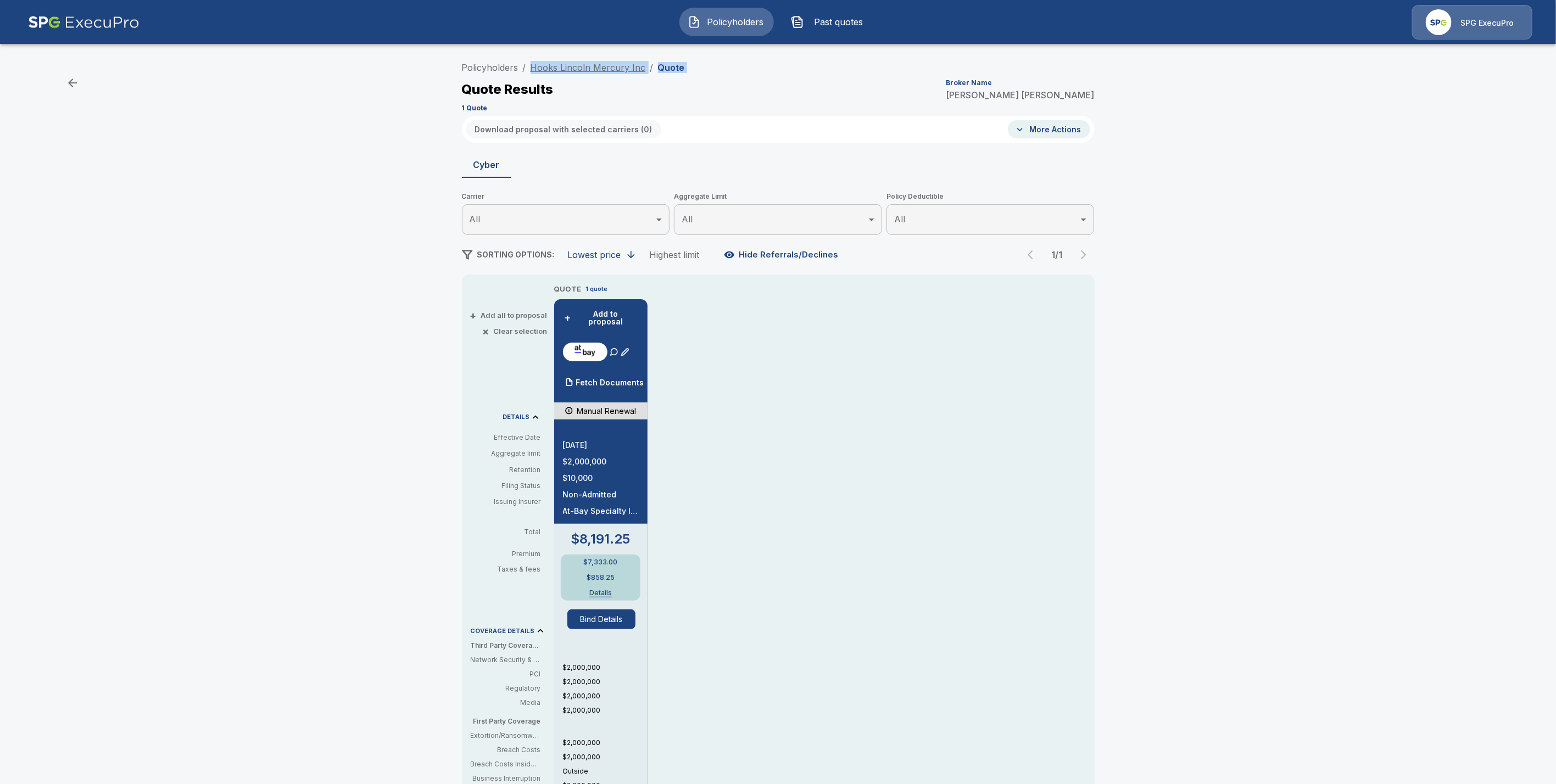
drag, startPoint x: 750, startPoint y: 75, endPoint x: 535, endPoint y: 63, distance: 215.3
click at [535, 63] on div "Policyholders / Hooks Lincoln Mercury Inc / Quote Quote Results Broker Name Tri…" at bounding box center [778, 86] width 633 height 59
copy ol "Hooks Lincoln Mercury Inc / Quote"
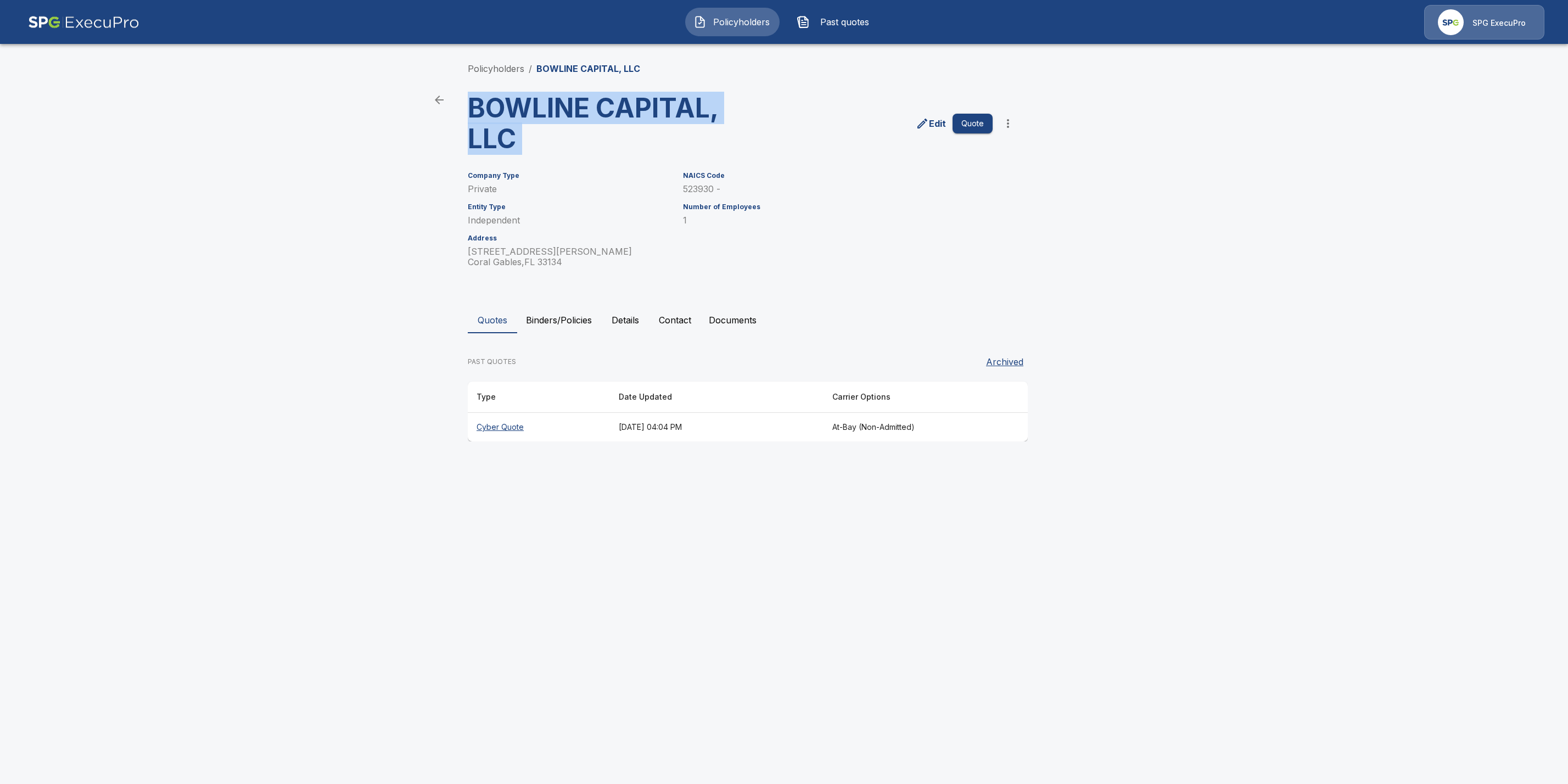
drag, startPoint x: 540, startPoint y: 155, endPoint x: 458, endPoint y: 114, distance: 91.7
click at [458, 114] on div "Policyholders / BOWLINE CAPITAL, LLC BOWLINE CAPITAL, LLC Edit Quote Company Ty…" at bounding box center [784, 252] width 659 height 421
copy div "BOWLINE CAPITAL, LLC Edit Quote"
drag, startPoint x: 622, startPoint y: 100, endPoint x: 465, endPoint y: 103, distance: 157.0
click at [465, 103] on div "[PERSON_NAME] & Co LLC Edit Quote" at bounding box center [739, 119] width 560 height 70
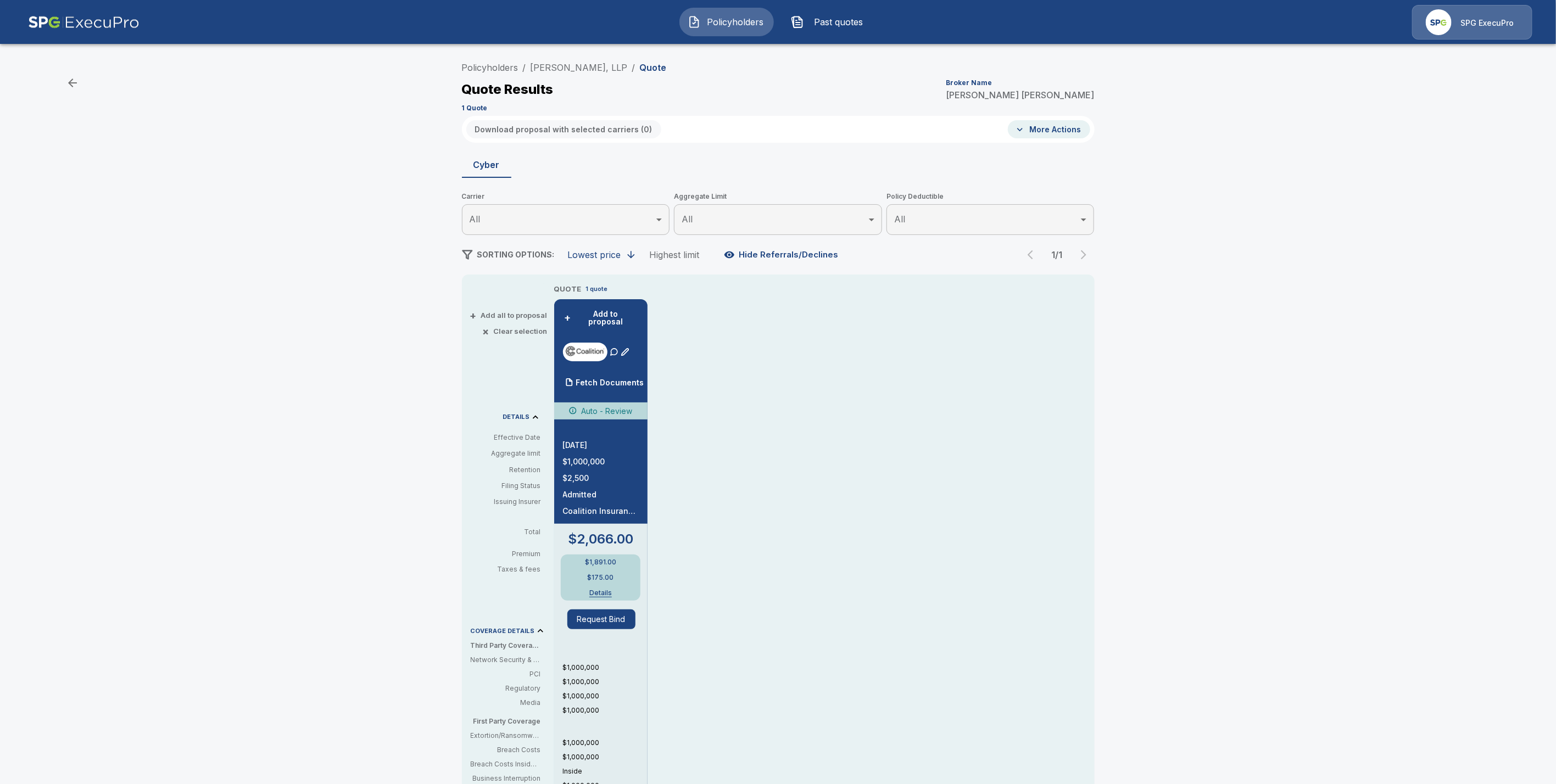
click at [598, 355] on div "Fetch Documents" at bounding box center [601, 367] width 76 height 53
click at [600, 372] on div "Fetch Documents" at bounding box center [604, 383] width 81 height 22
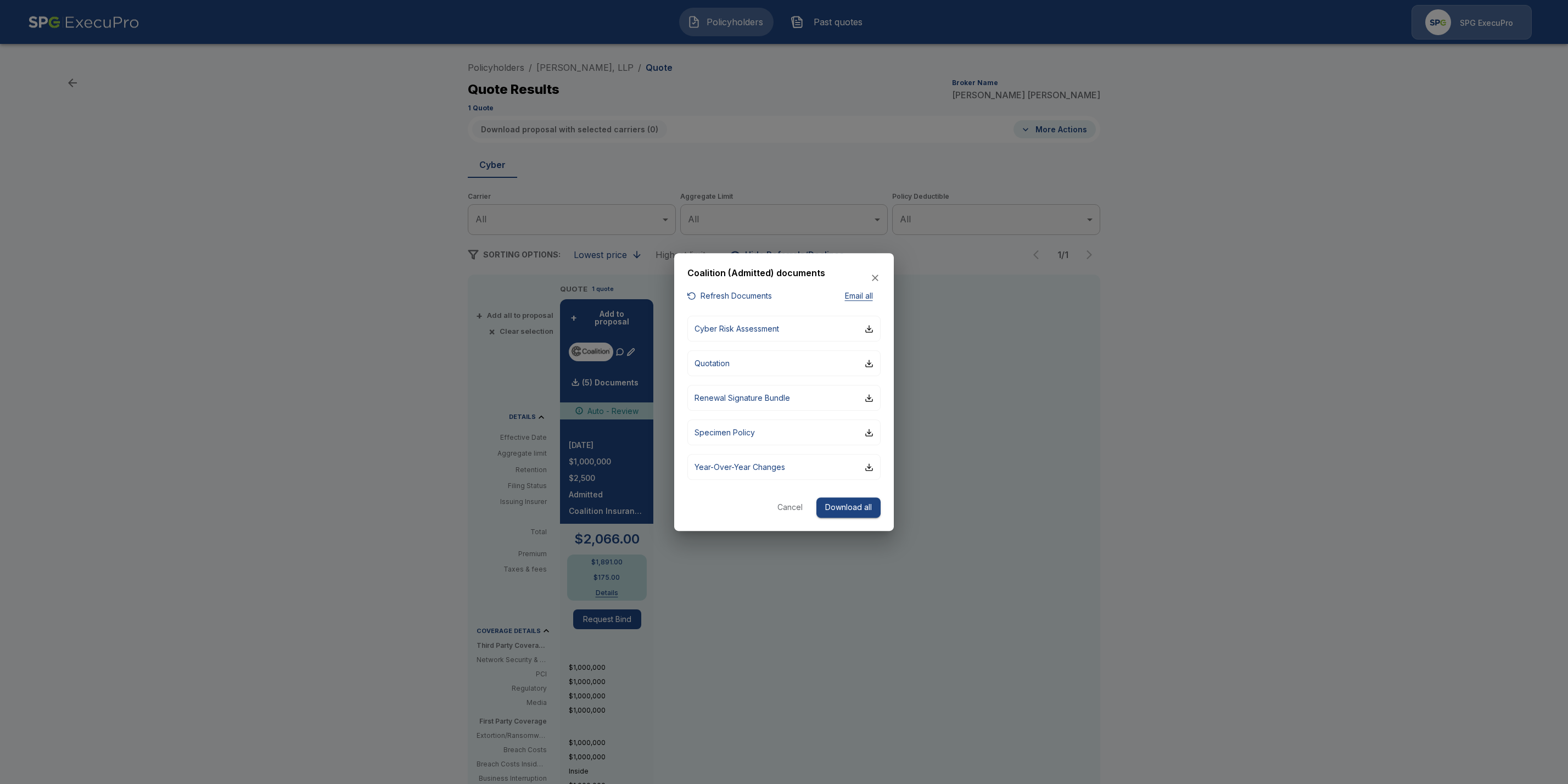
click at [758, 298] on button "Refresh Documents" at bounding box center [729, 296] width 85 height 14
click at [855, 506] on button "Download all" at bounding box center [849, 507] width 65 height 20
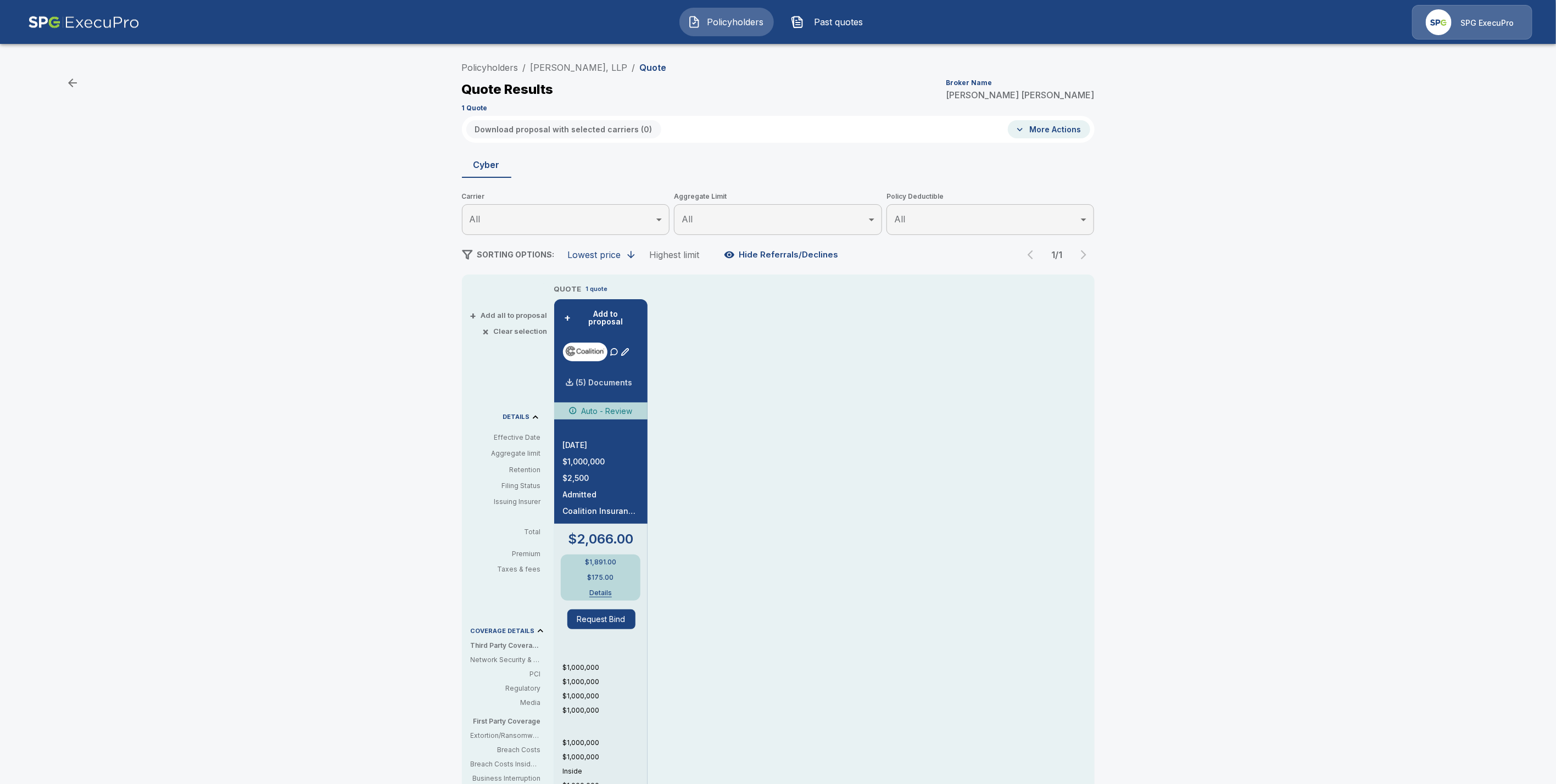
click at [604, 379] on p "(5) Documents" at bounding box center [604, 382] width 57 height 8
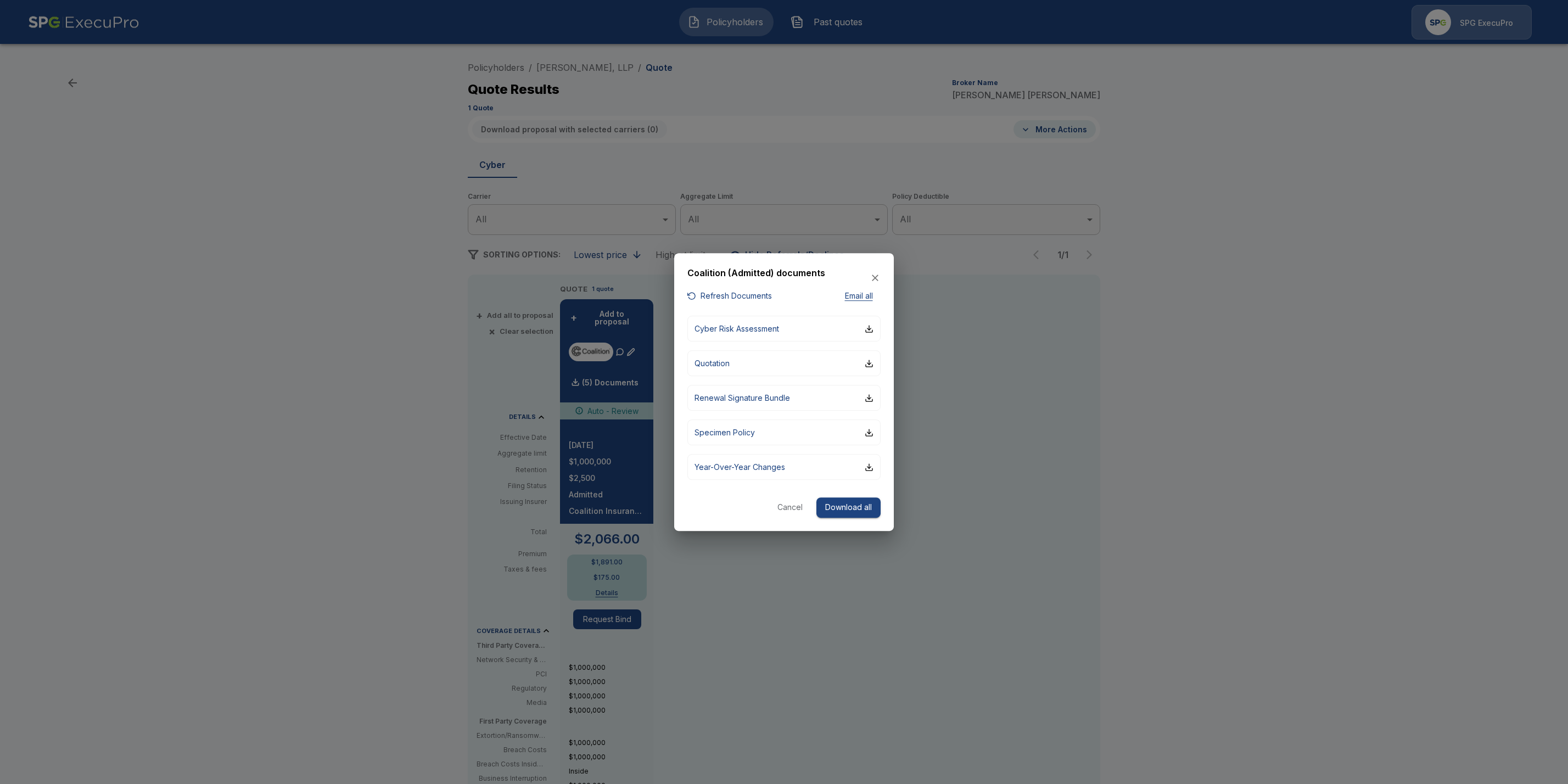
click at [839, 511] on button "Download all" at bounding box center [849, 507] width 65 height 20
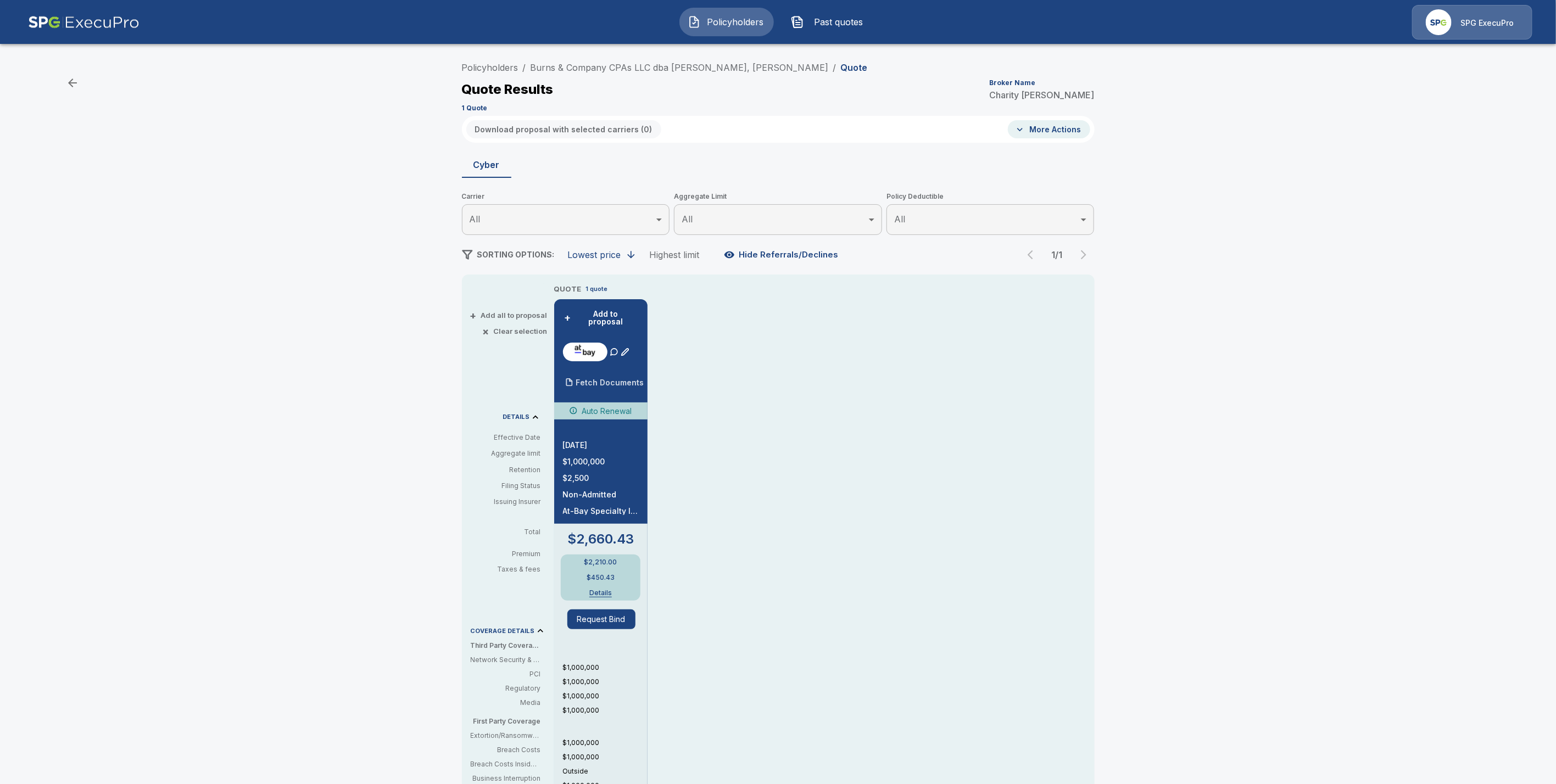
click at [625, 379] on p "Fetch Documents" at bounding box center [610, 382] width 68 height 8
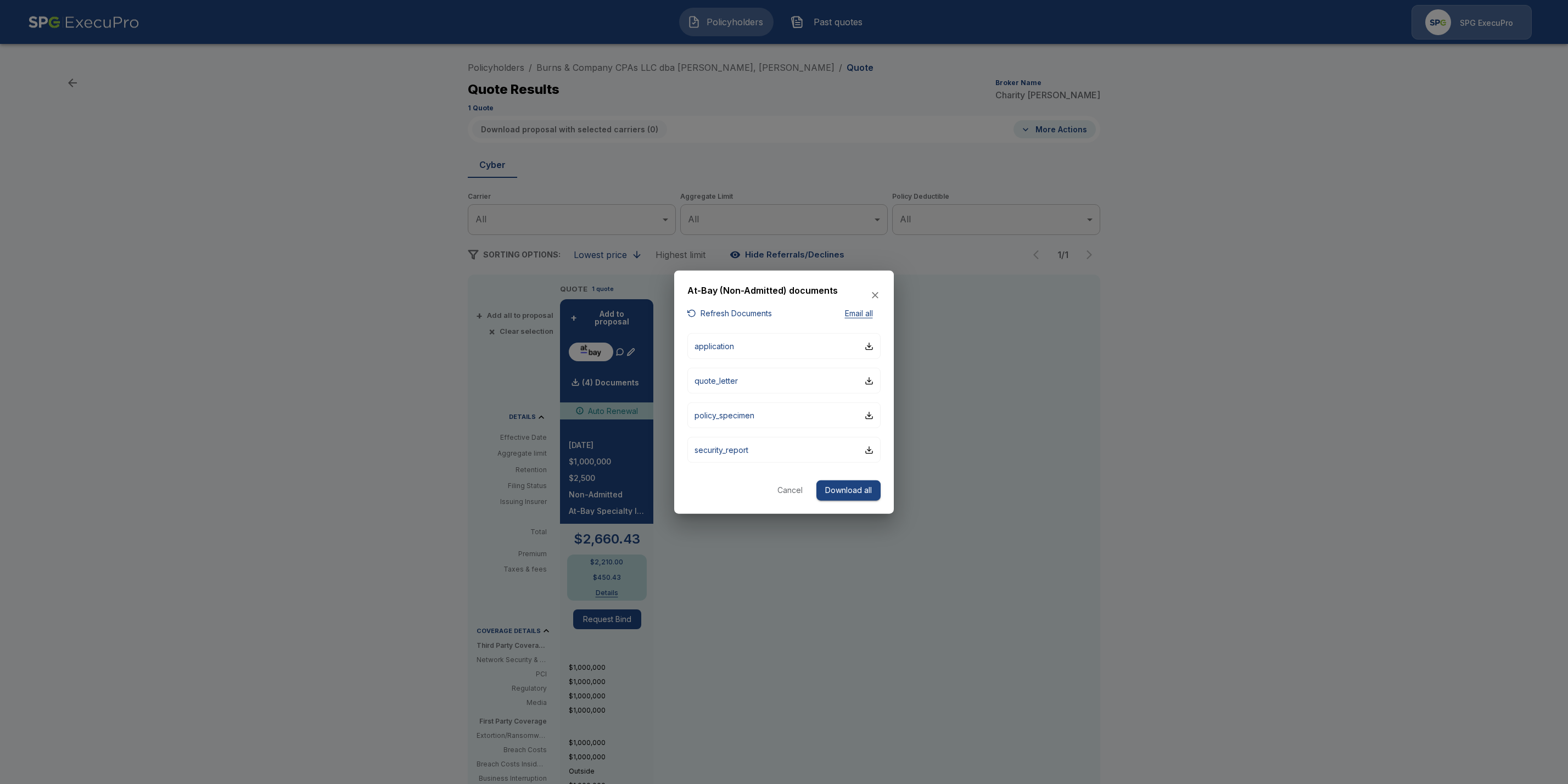
click at [730, 313] on button "Refresh Documents" at bounding box center [729, 313] width 85 height 14
click at [861, 486] on button "Download all" at bounding box center [849, 490] width 65 height 20
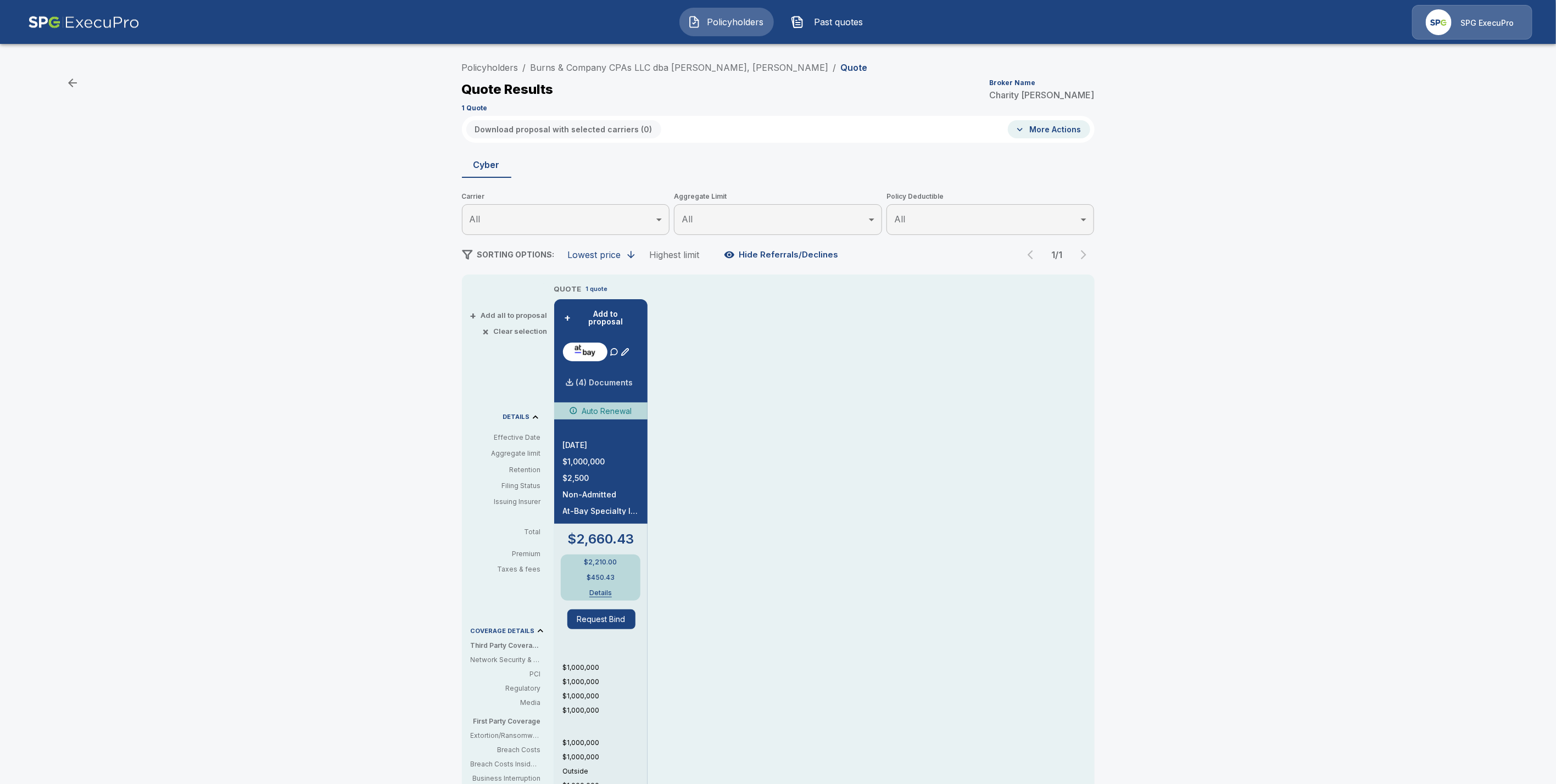
click at [616, 379] on p "(4) Documents" at bounding box center [605, 382] width 57 height 8
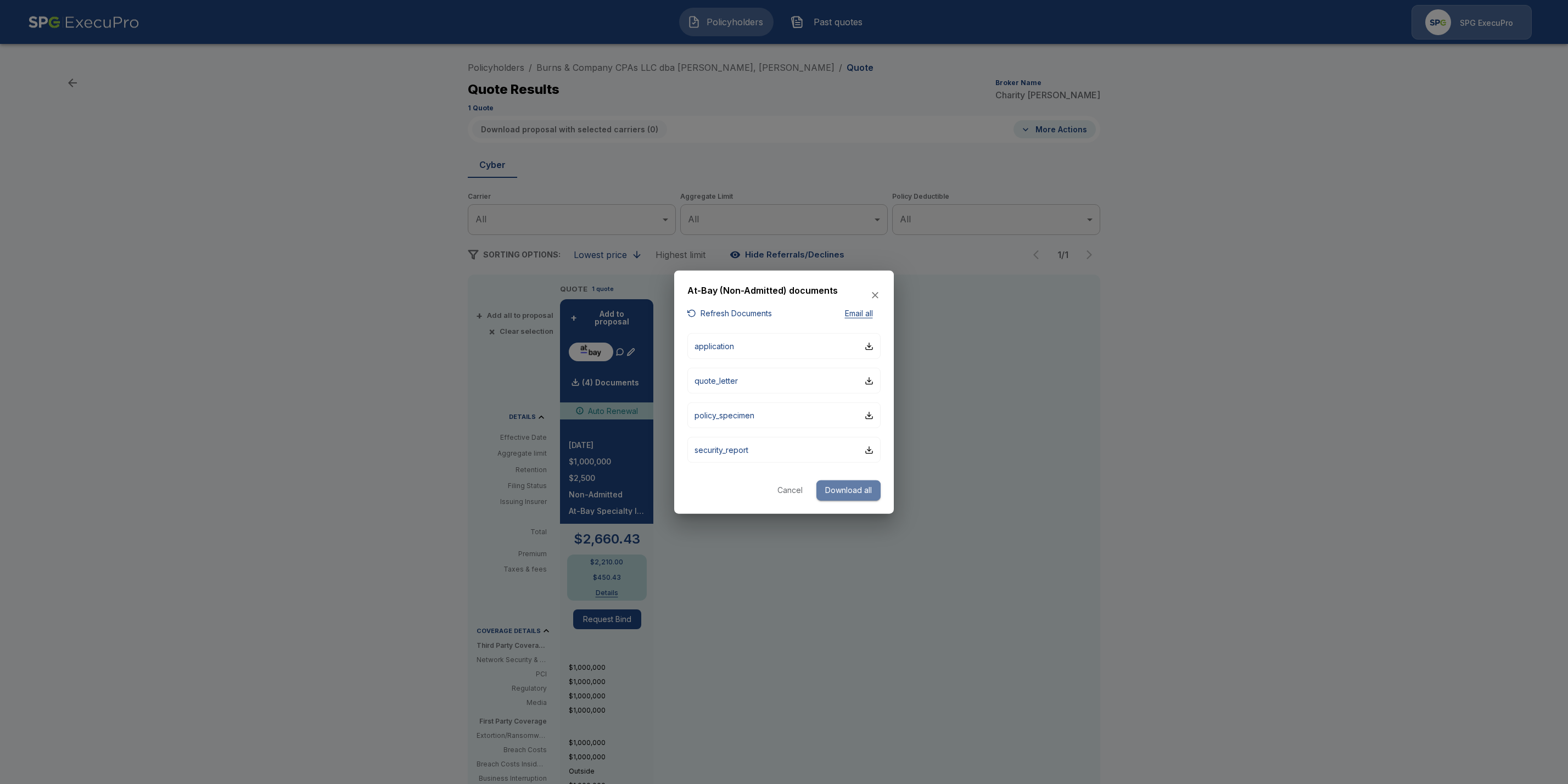
click at [835, 492] on button "Download all" at bounding box center [849, 490] width 65 height 20
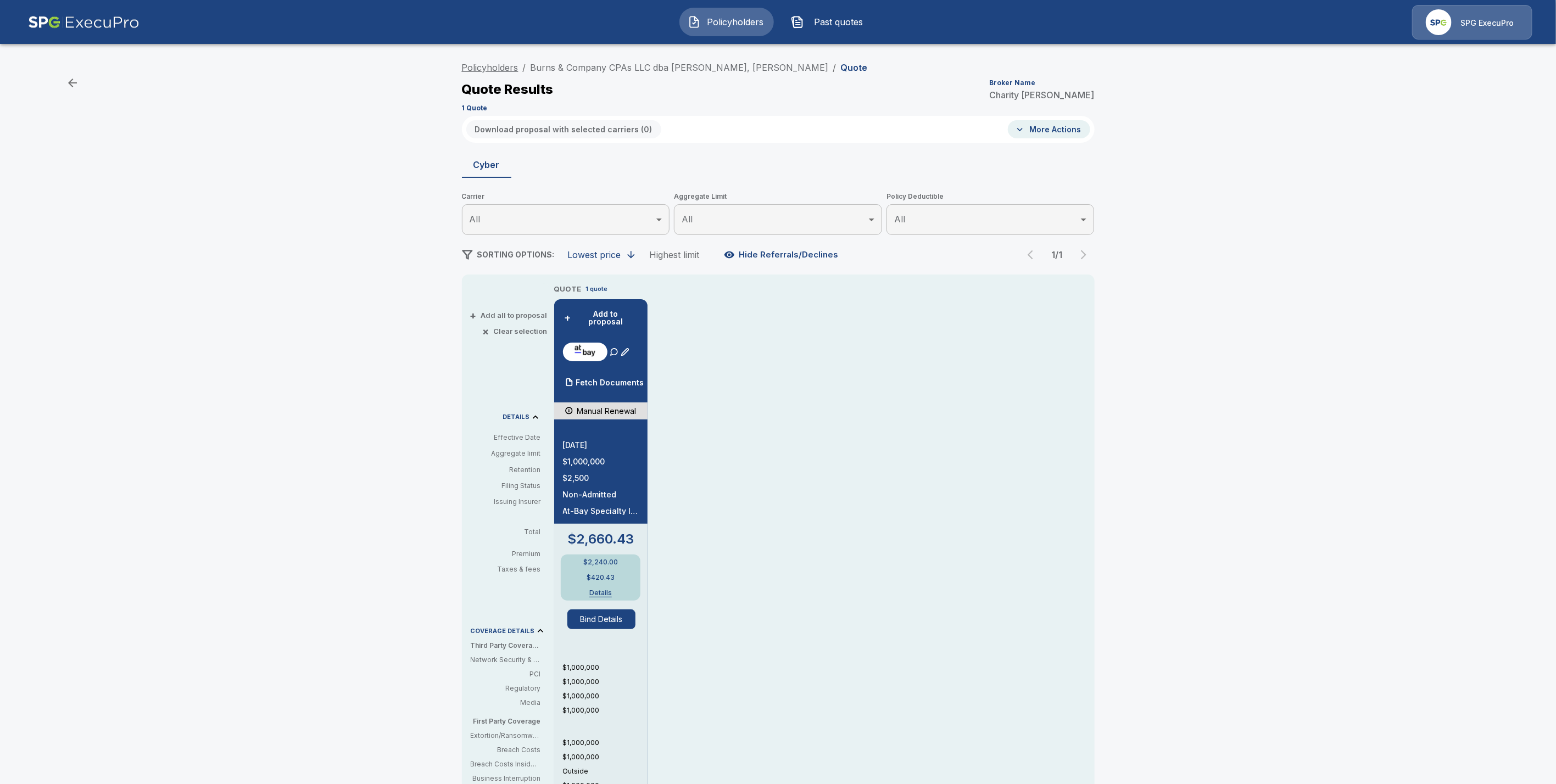
click at [507, 70] on link "Policyholders" at bounding box center [490, 68] width 57 height 11
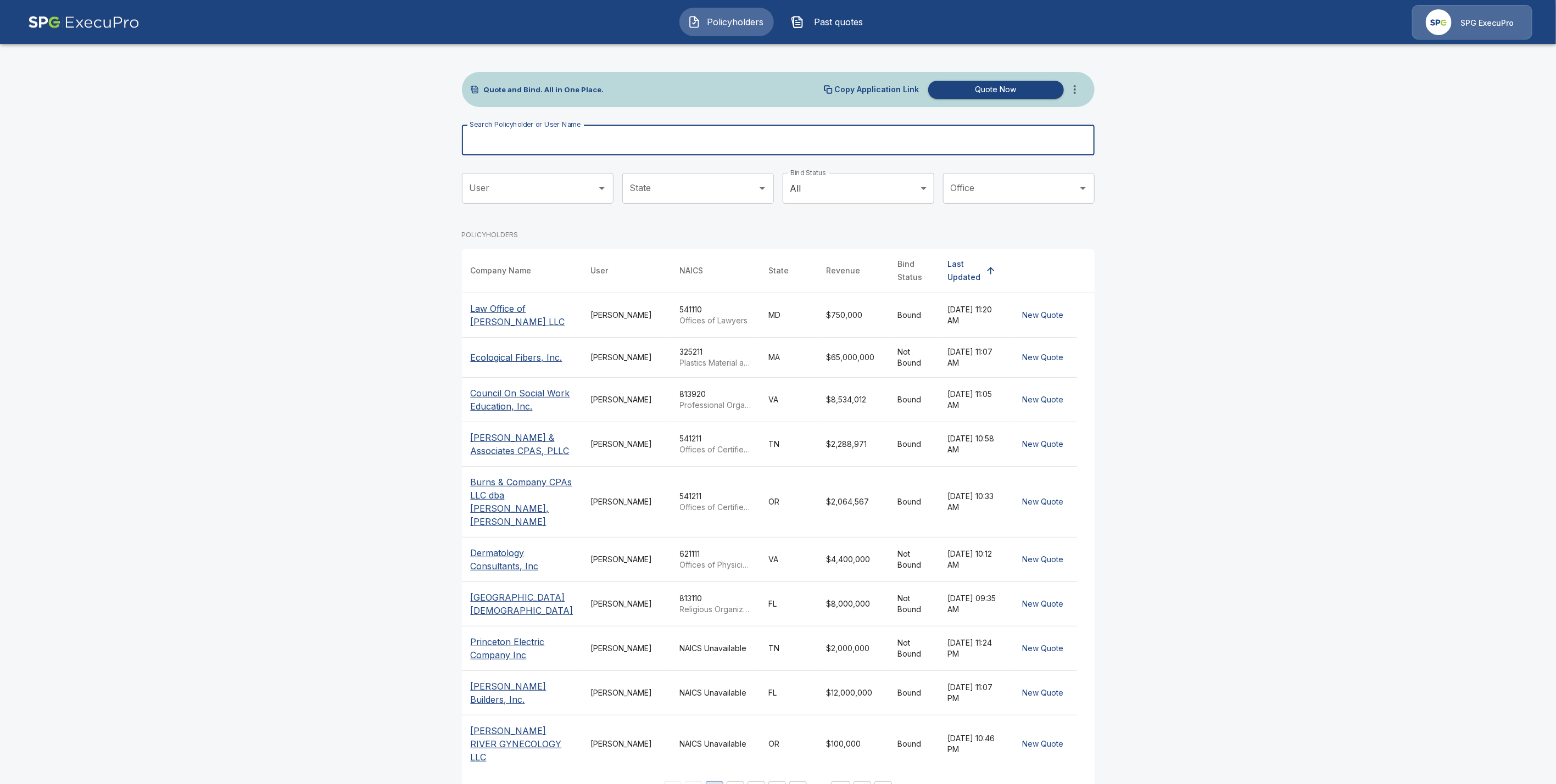
click at [515, 145] on input "Search Policyholder or User Name" at bounding box center [772, 140] width 621 height 31
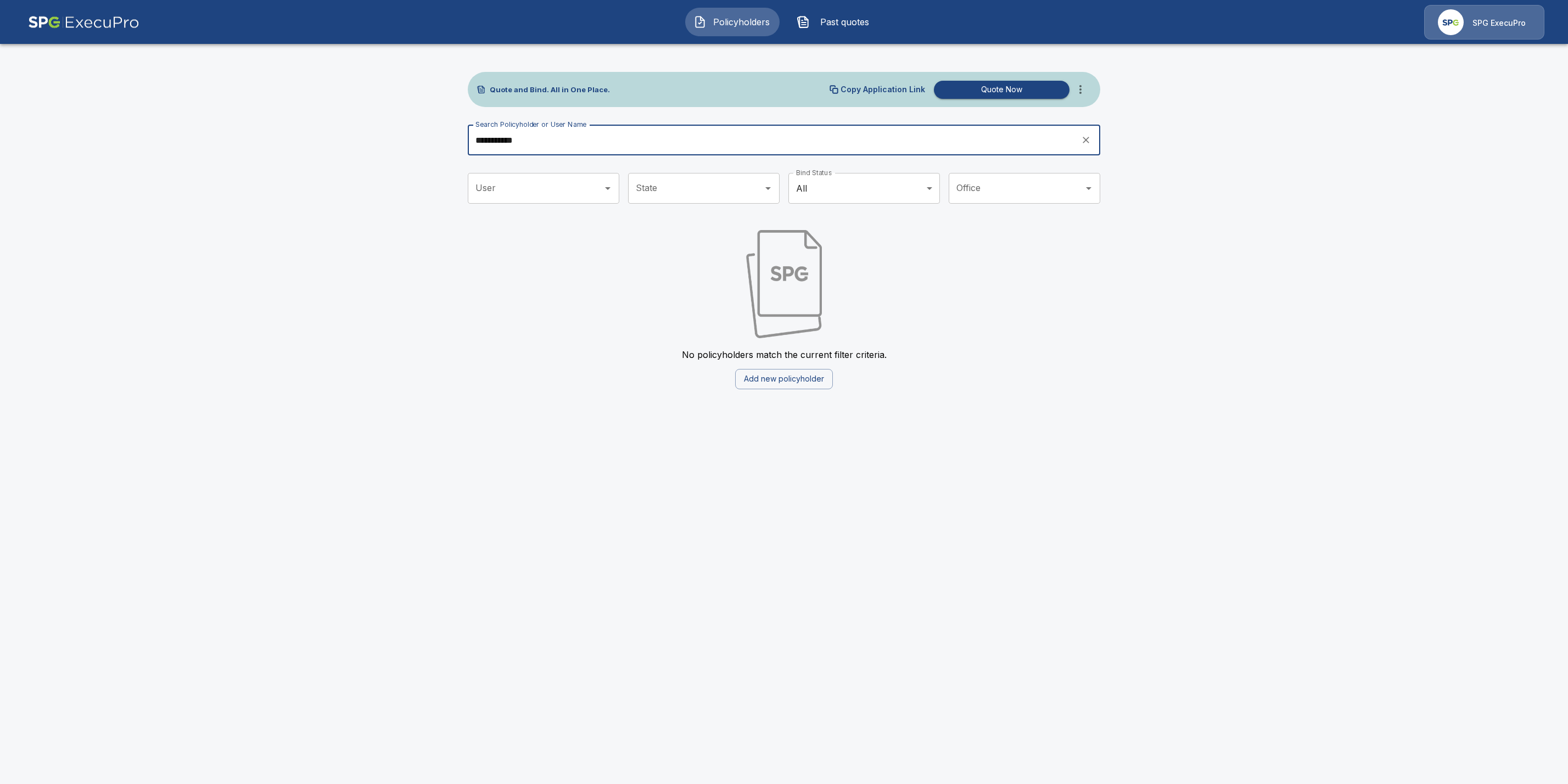
type input "**********"
